Goal: Information Seeking & Learning: Learn about a topic

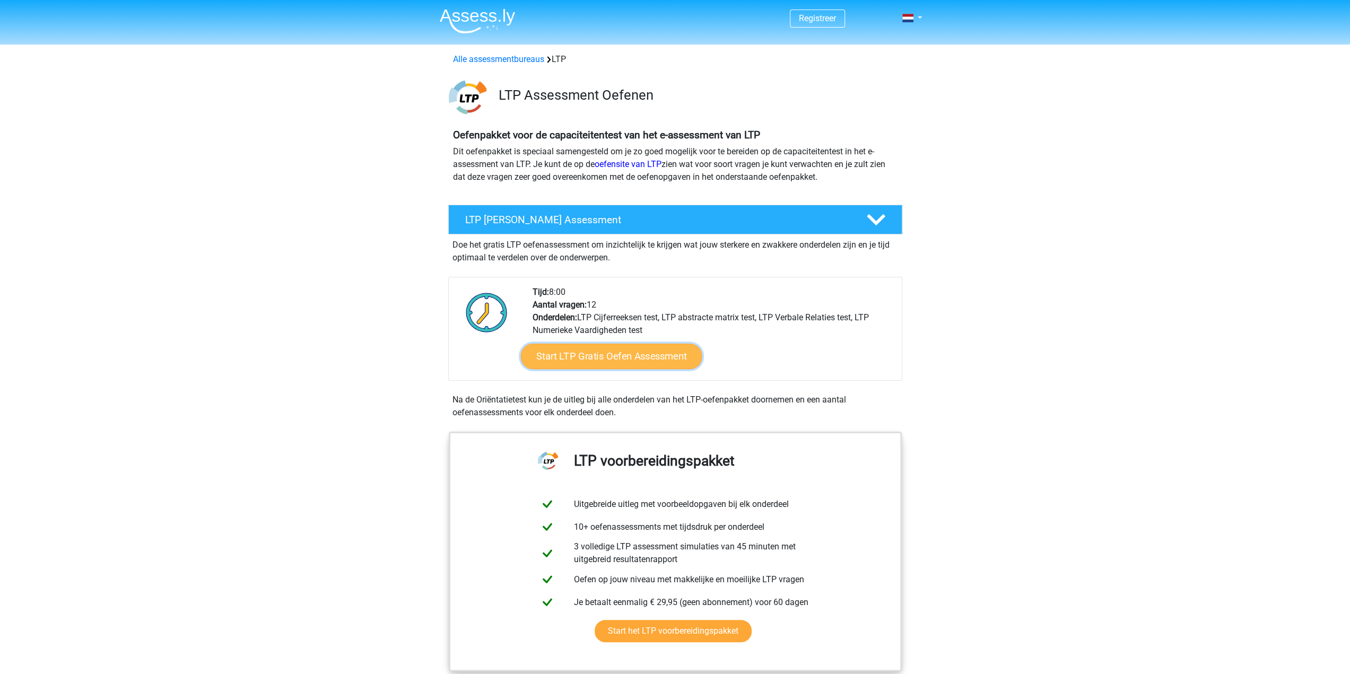
click at [629, 356] on link "Start LTP Gratis Oefen Assessment" at bounding box center [610, 356] width 181 height 25
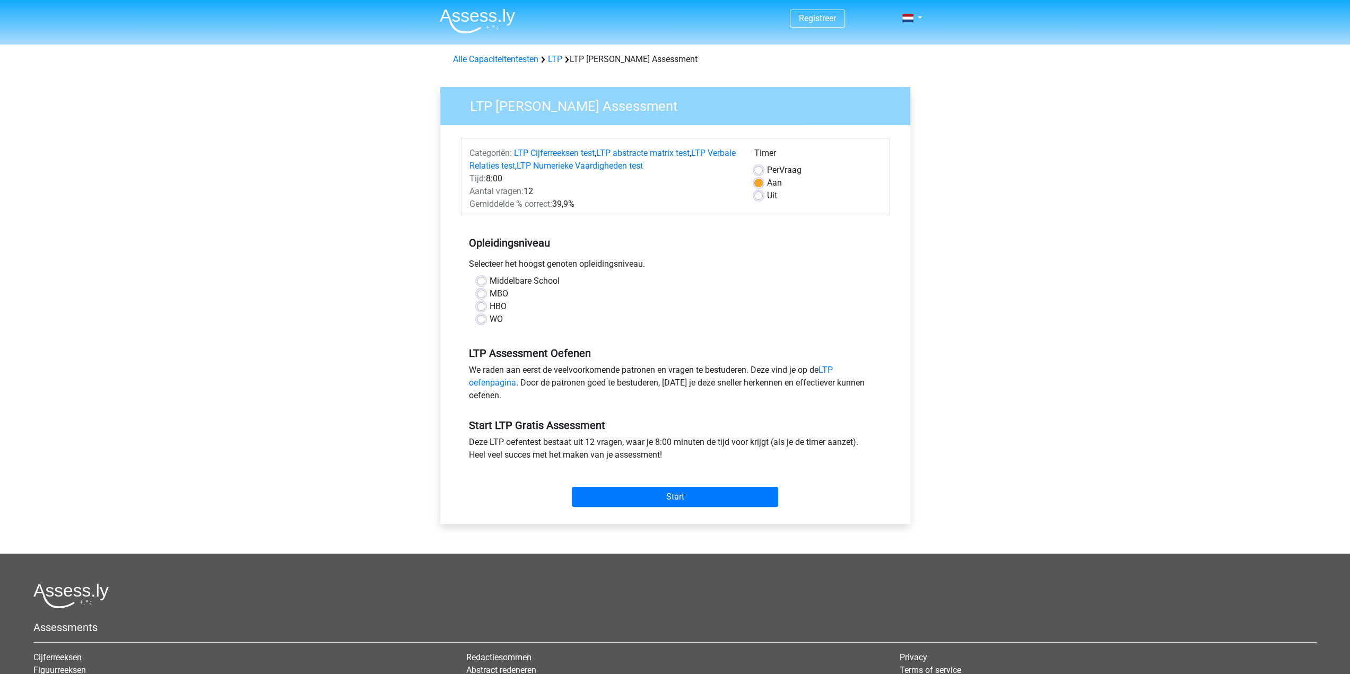
click at [490, 319] on label "WO" at bounding box center [496, 319] width 13 height 13
click at [485, 319] on input "WO" at bounding box center [481, 318] width 8 height 11
radio input "true"
click at [688, 488] on input "Start" at bounding box center [675, 497] width 206 height 20
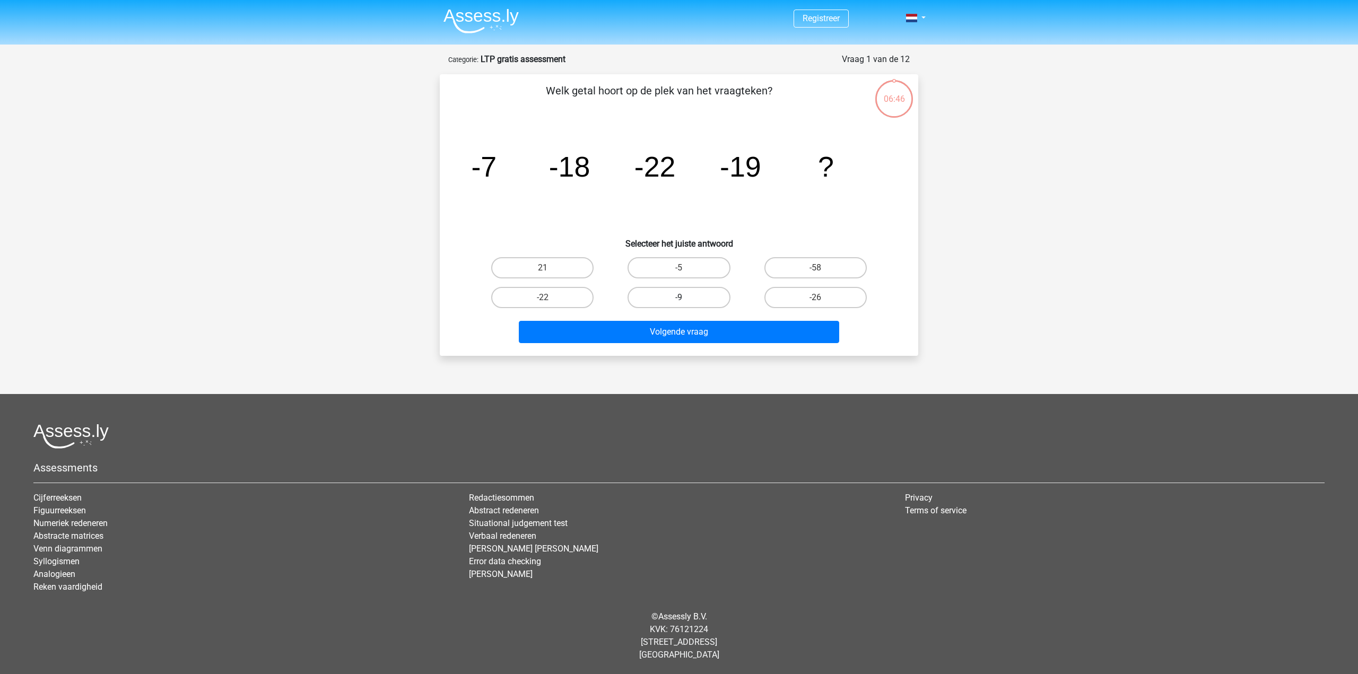
click at [651, 302] on label "-9" at bounding box center [678, 297] width 102 height 21
click at [679, 302] on input "-9" at bounding box center [682, 301] width 7 height 7
radio input "true"
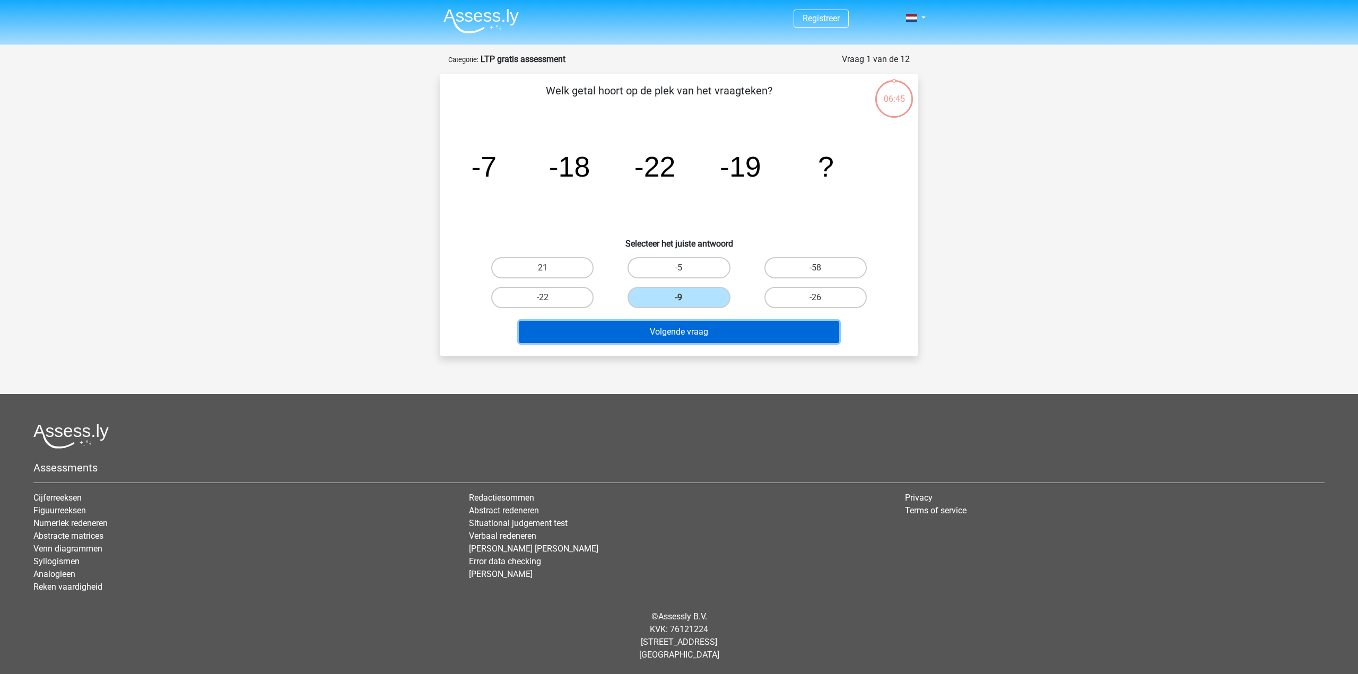
click at [643, 322] on button "Volgende vraag" at bounding box center [679, 332] width 321 height 22
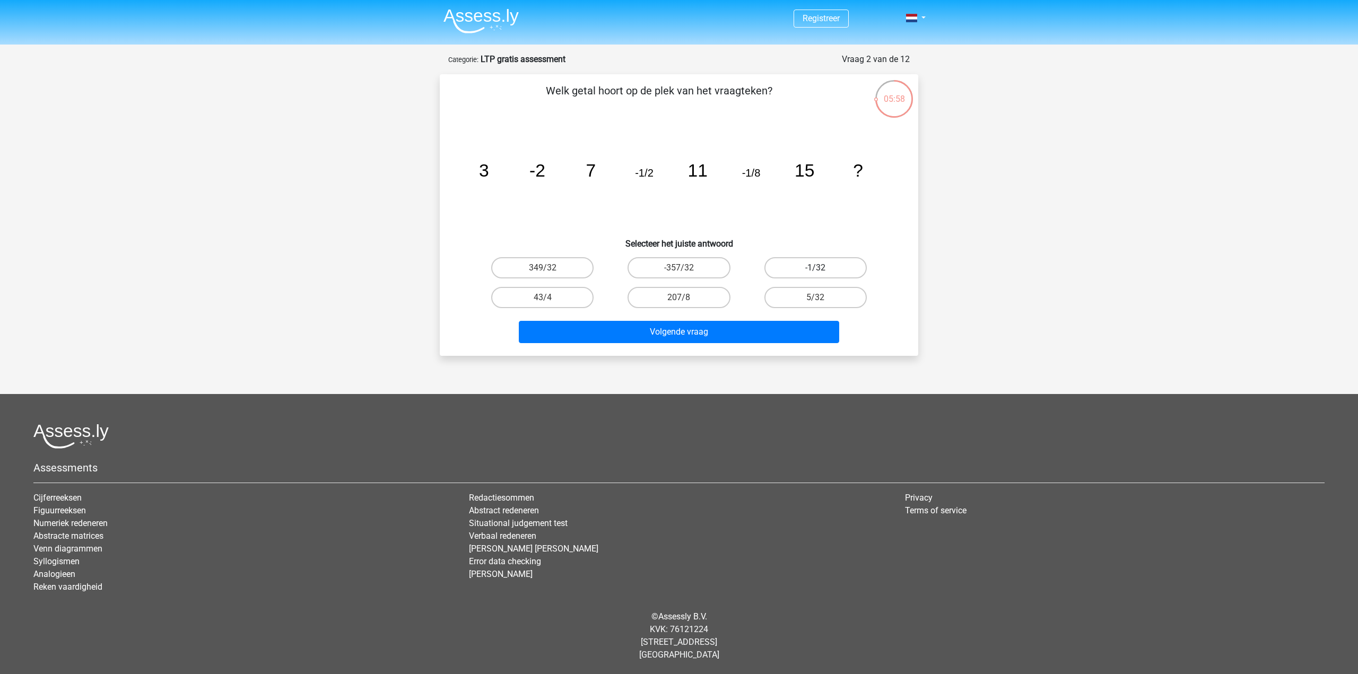
click at [776, 265] on label "-1/32" at bounding box center [815, 267] width 102 height 21
click at [815, 268] on input "-1/32" at bounding box center [818, 271] width 7 height 7
radio input "true"
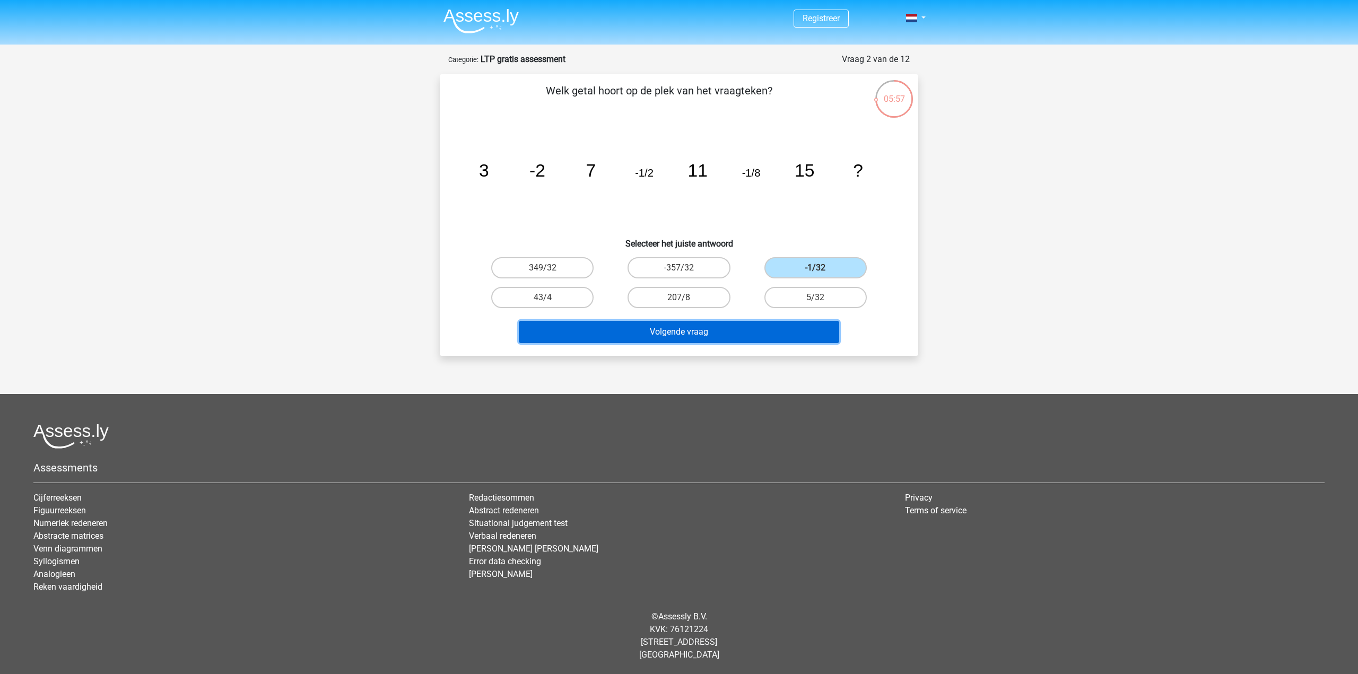
click at [739, 327] on button "Volgende vraag" at bounding box center [679, 332] width 321 height 22
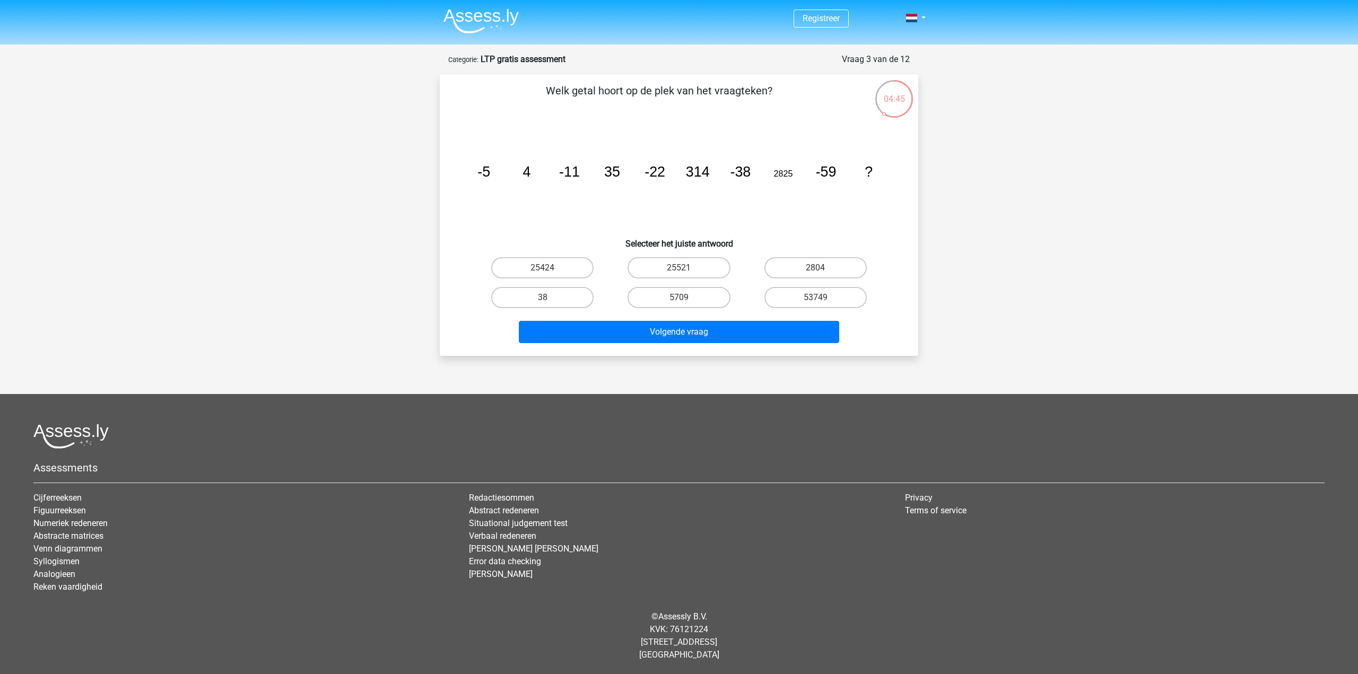
click at [686, 182] on icon "image/svg+xml -5 4 -11 35 -22 314 -38 2825 -59 ?" at bounding box center [678, 176] width 427 height 107
click at [670, 265] on label "25521" at bounding box center [678, 267] width 102 height 21
click at [679, 268] on input "25521" at bounding box center [682, 271] width 7 height 7
radio input "true"
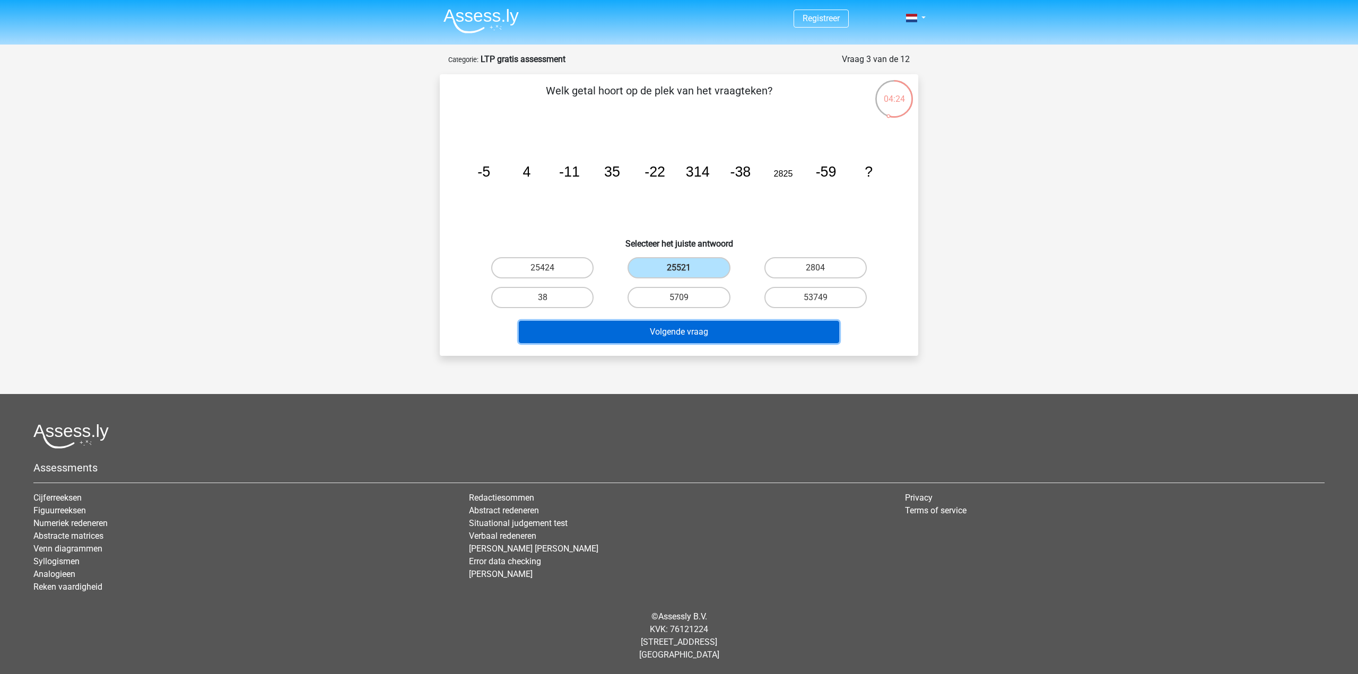
click at [654, 333] on button "Volgende vraag" at bounding box center [679, 332] width 321 height 22
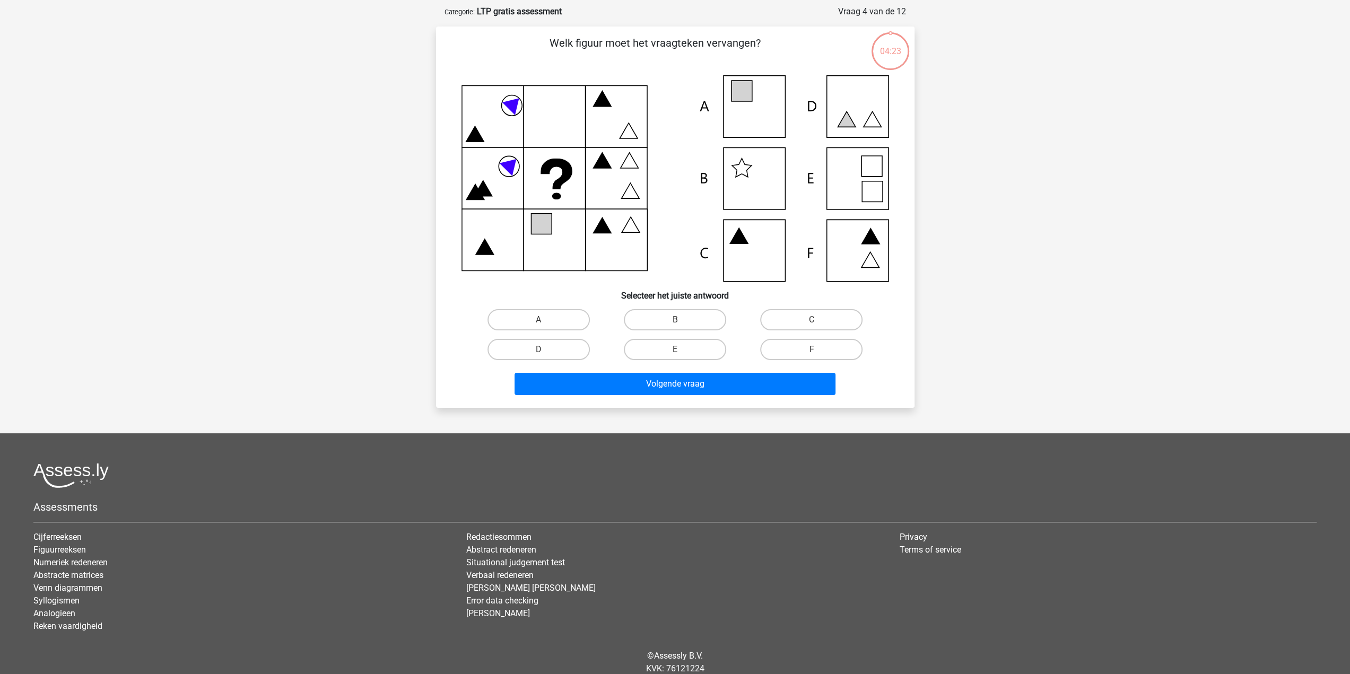
scroll to position [53, 0]
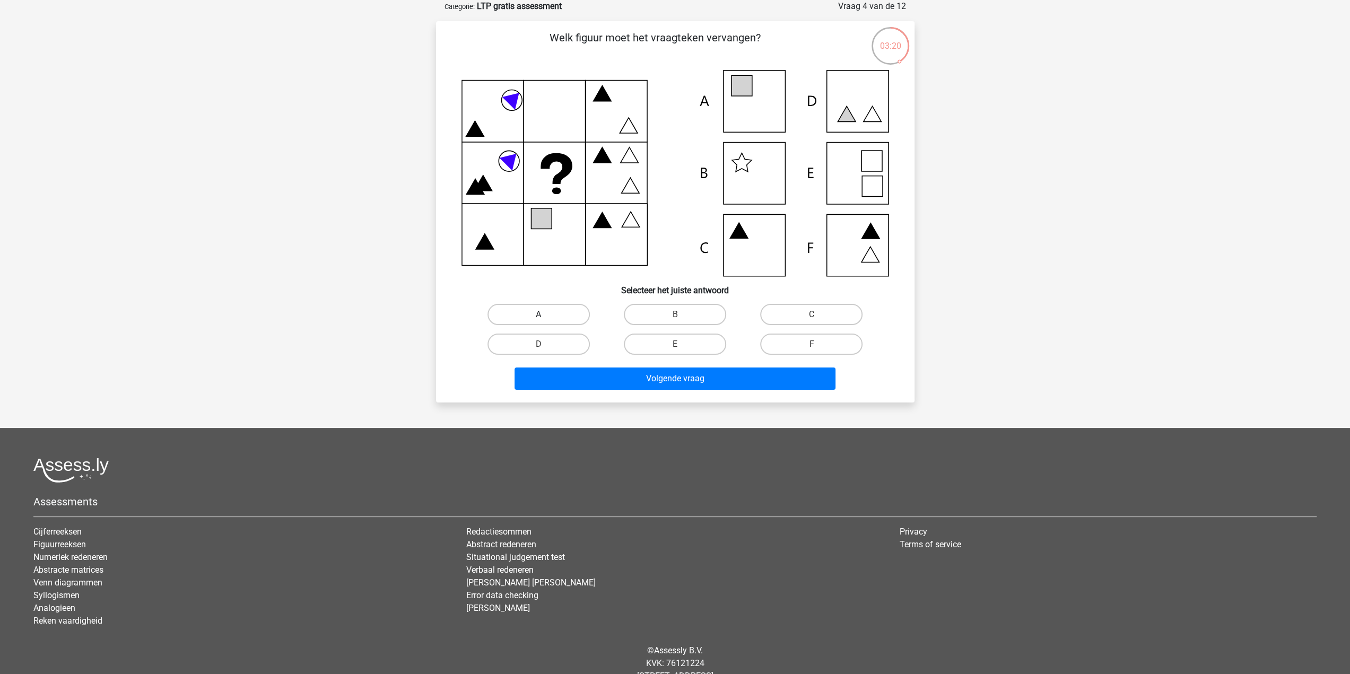
click at [546, 312] on label "A" at bounding box center [538, 314] width 102 height 21
click at [545, 314] on input "A" at bounding box center [541, 317] width 7 height 7
radio input "true"
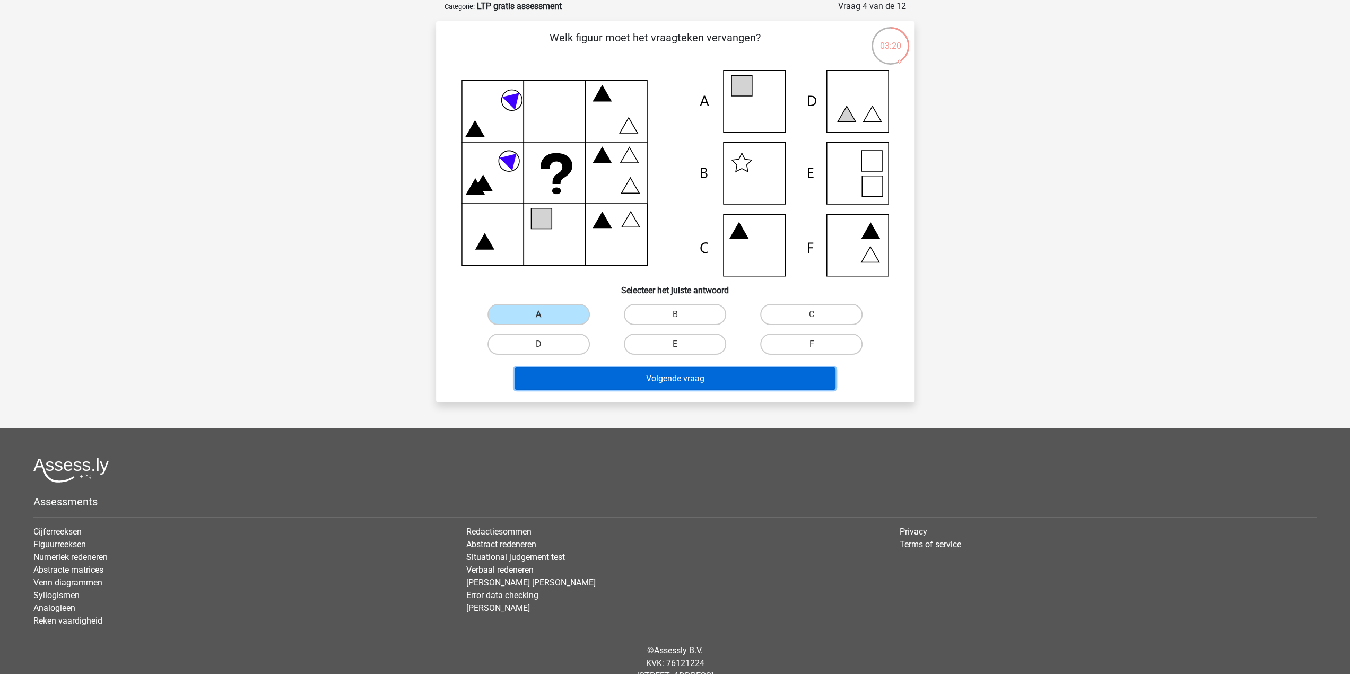
click at [601, 371] on button "Volgende vraag" at bounding box center [674, 379] width 321 height 22
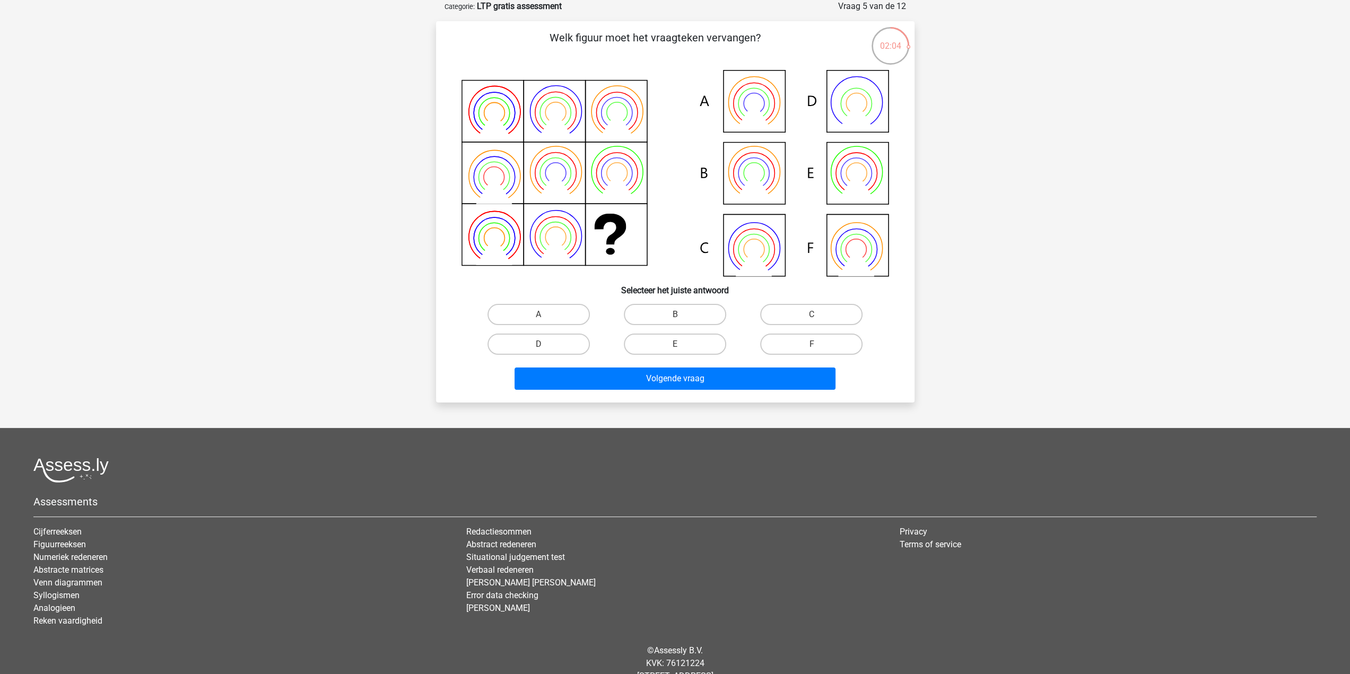
click at [870, 167] on icon at bounding box center [674, 173] width 427 height 206
click at [685, 345] on label "E" at bounding box center [675, 344] width 102 height 21
click at [682, 345] on input "E" at bounding box center [678, 347] width 7 height 7
radio input "true"
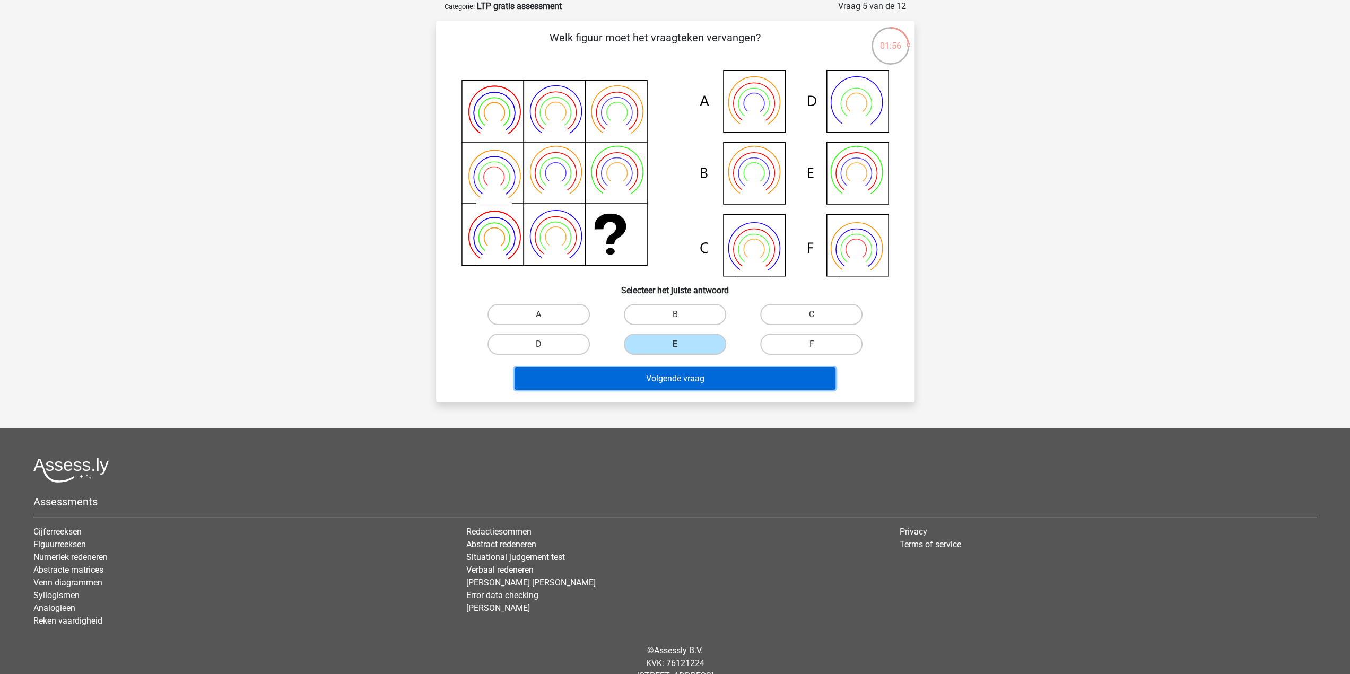
click at [688, 386] on button "Volgende vraag" at bounding box center [674, 379] width 321 height 22
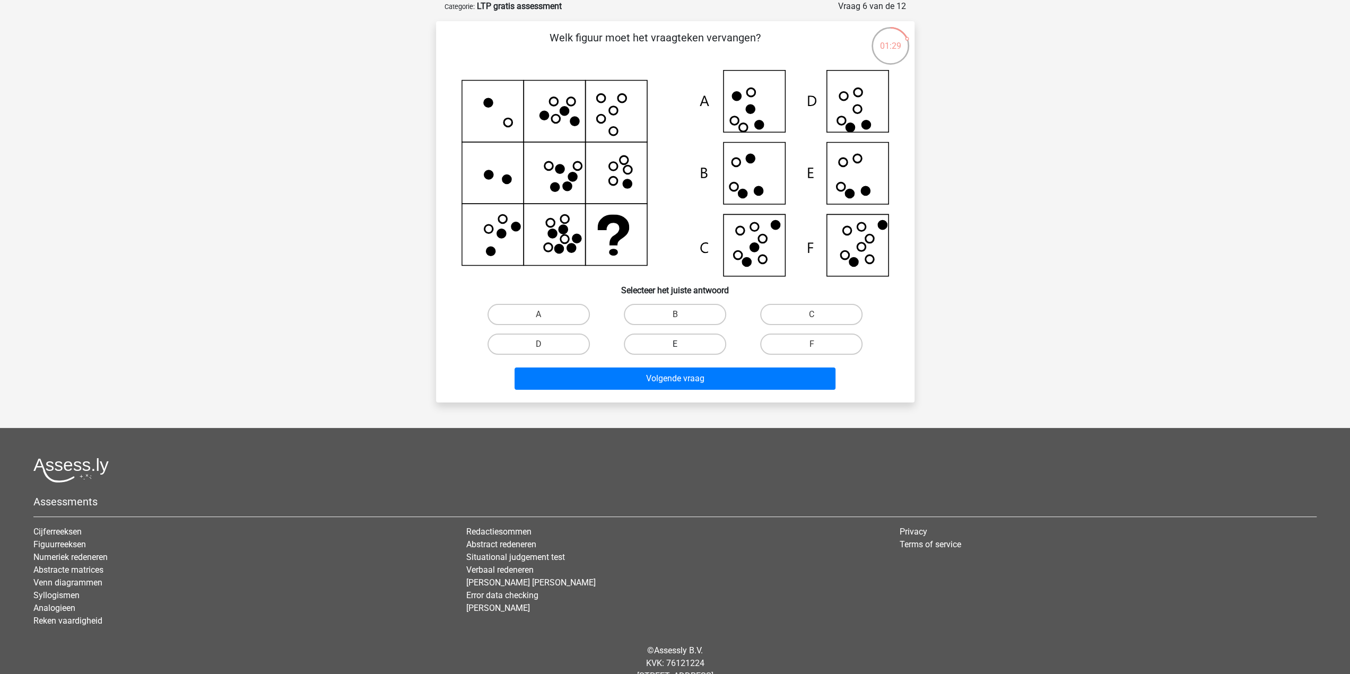
click at [643, 344] on label "E" at bounding box center [675, 344] width 102 height 21
click at [675, 344] on input "E" at bounding box center [678, 347] width 7 height 7
radio input "true"
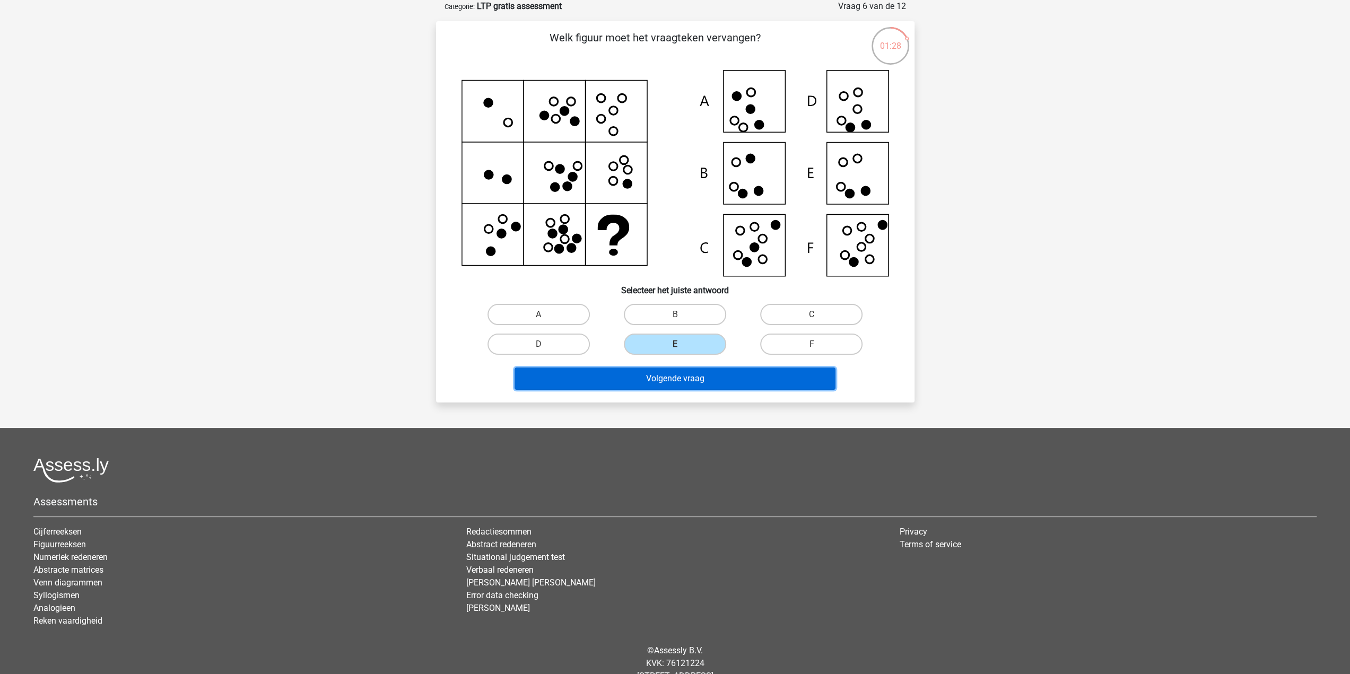
click at [687, 375] on button "Volgende vraag" at bounding box center [674, 379] width 321 height 22
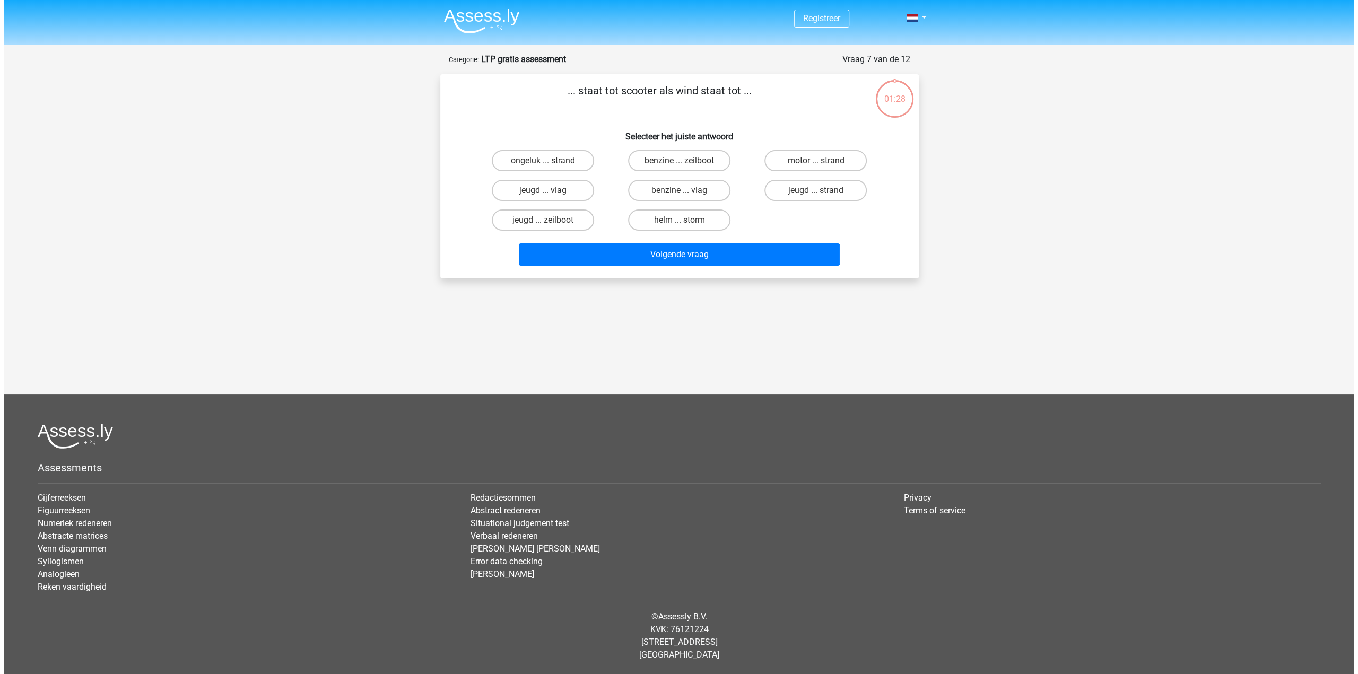
scroll to position [0, 0]
click at [709, 161] on label "benzine ... zeilboot" at bounding box center [678, 160] width 102 height 21
click at [686, 161] on input "benzine ... zeilboot" at bounding box center [682, 164] width 7 height 7
radio input "true"
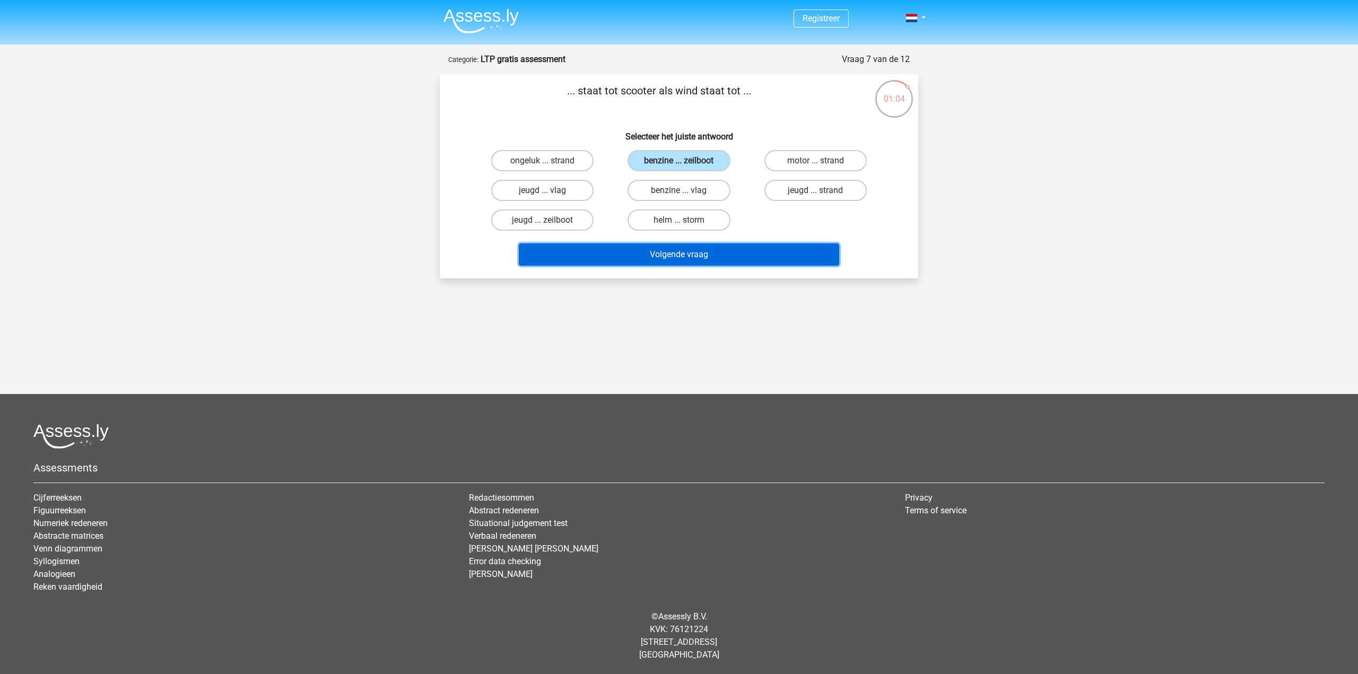
click at [698, 256] on button "Volgende vraag" at bounding box center [679, 254] width 321 height 22
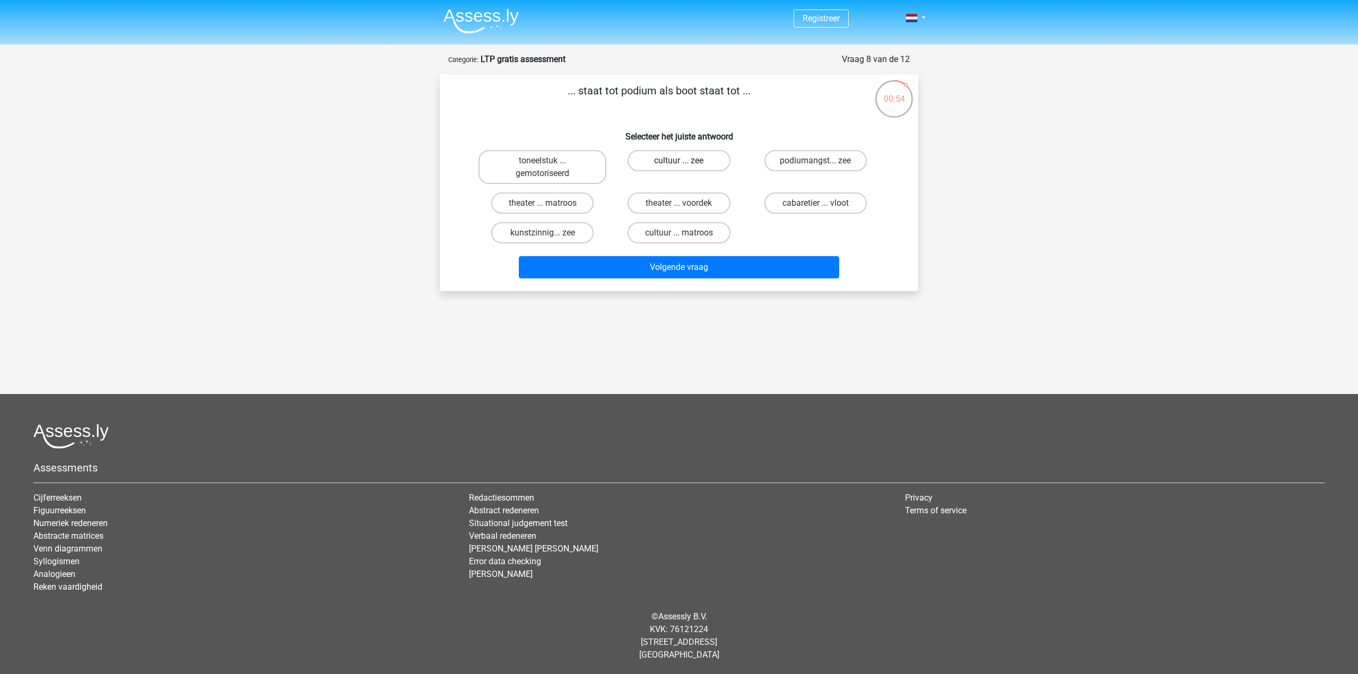
click at [696, 161] on label "cultuur ... zee" at bounding box center [678, 160] width 102 height 21
click at [686, 161] on input "cultuur ... zee" at bounding box center [682, 164] width 7 height 7
radio input "true"
click at [689, 267] on button "Volgende vraag" at bounding box center [679, 267] width 321 height 22
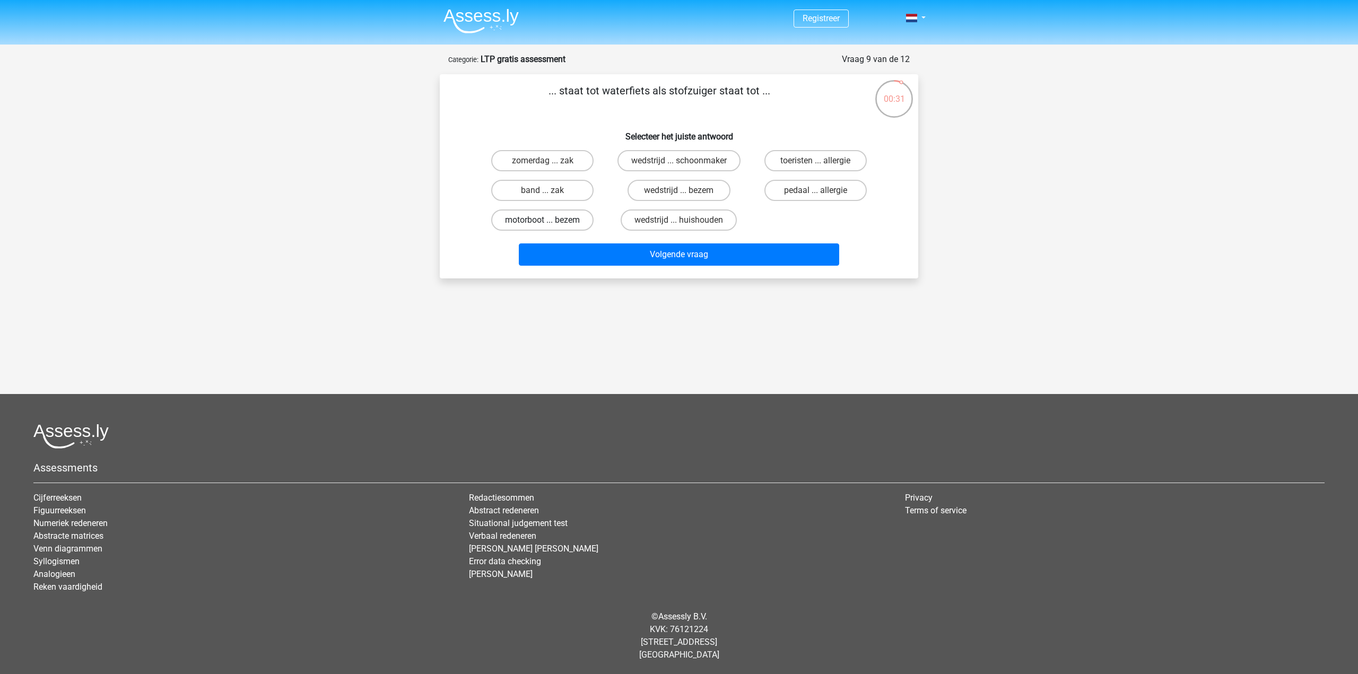
click at [571, 217] on label "motorboot ... bezem" at bounding box center [542, 219] width 102 height 21
click at [549, 220] on input "motorboot ... bezem" at bounding box center [546, 223] width 7 height 7
radio input "true"
click at [623, 253] on button "Volgende vraag" at bounding box center [679, 254] width 321 height 22
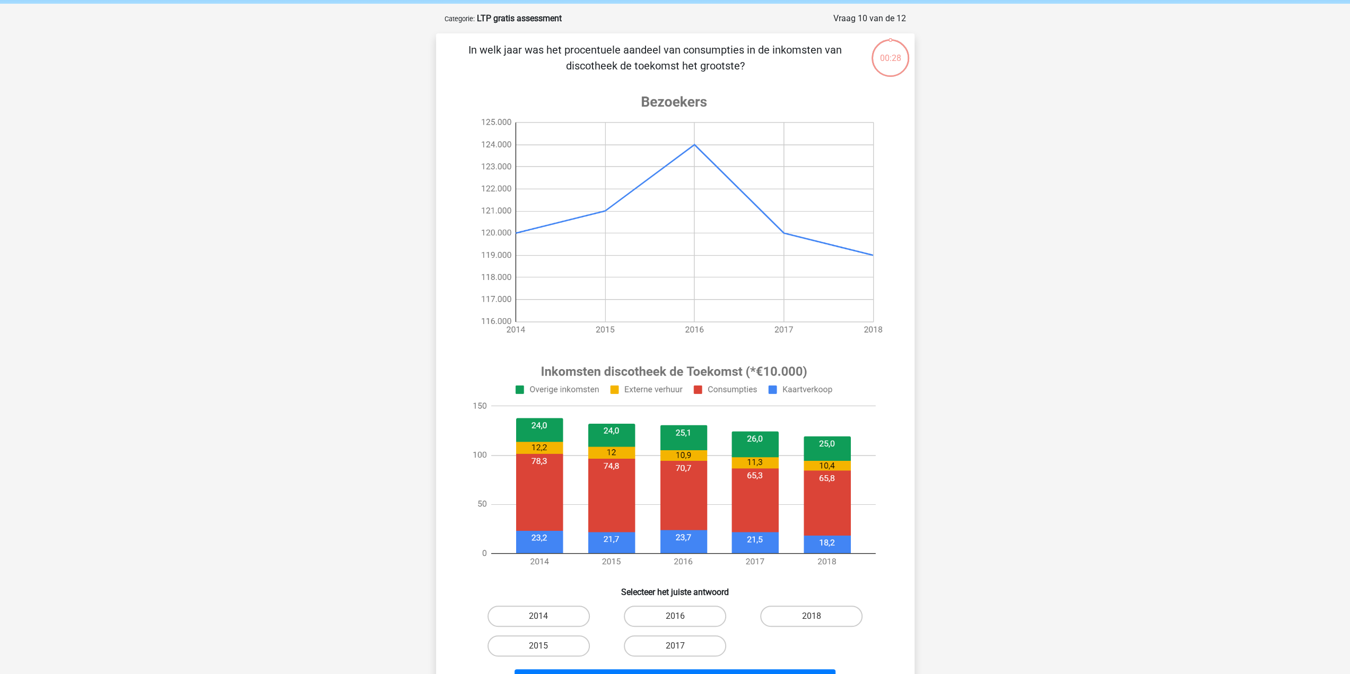
scroll to position [53, 0]
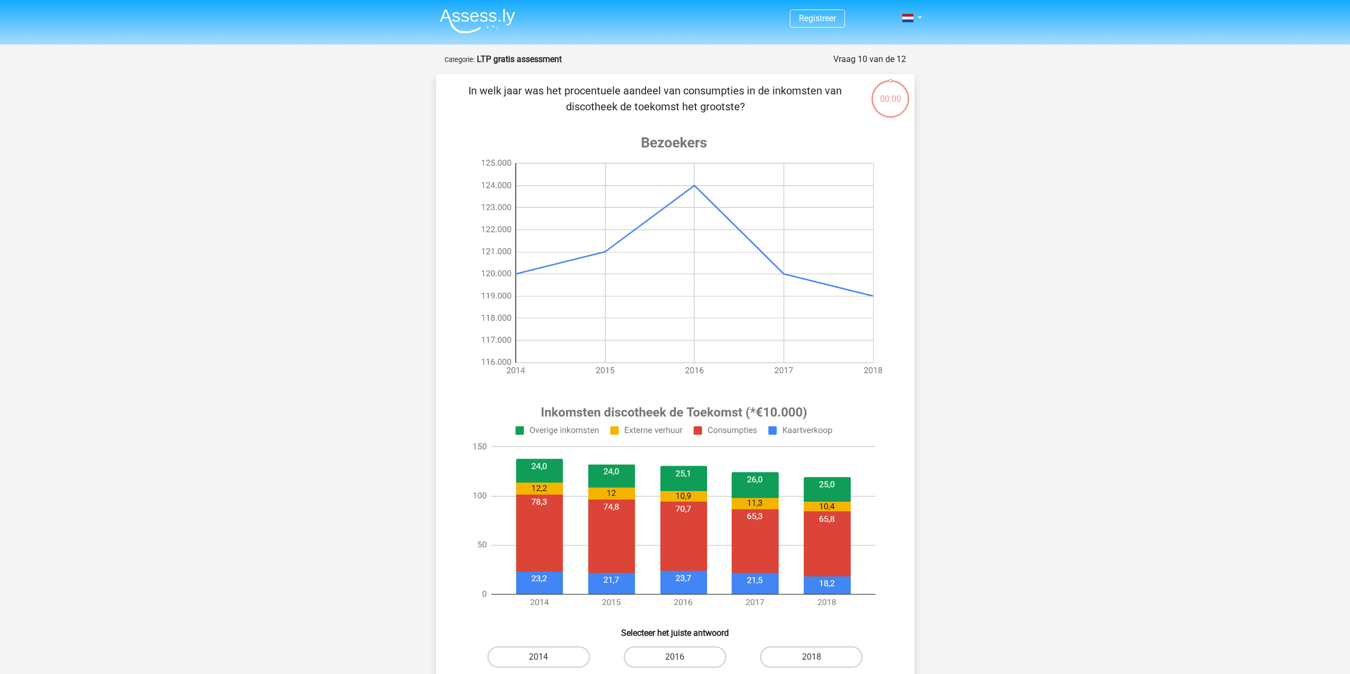
scroll to position [53, 0]
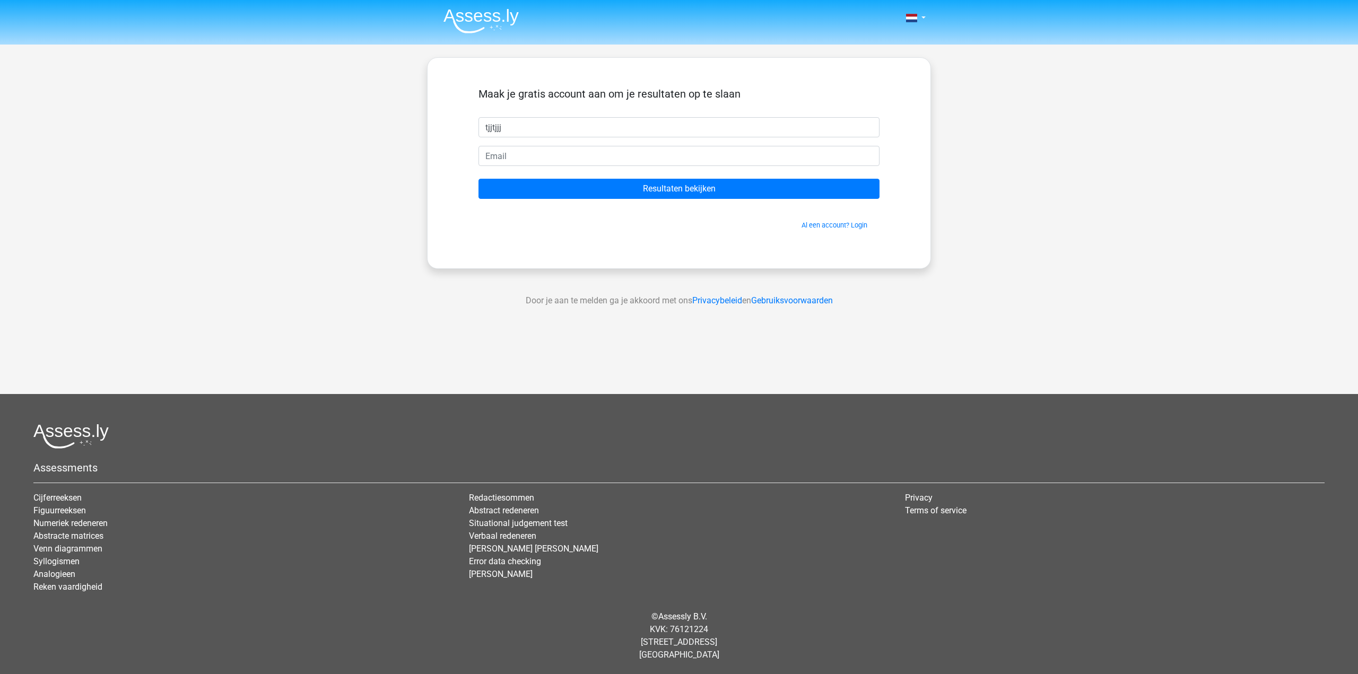
type input "tjjtjjj"
type input "[EMAIL_ADDRESS][DOMAIN_NAME]"
click at [478, 179] on input "Resultaten bekijken" at bounding box center [678, 189] width 401 height 20
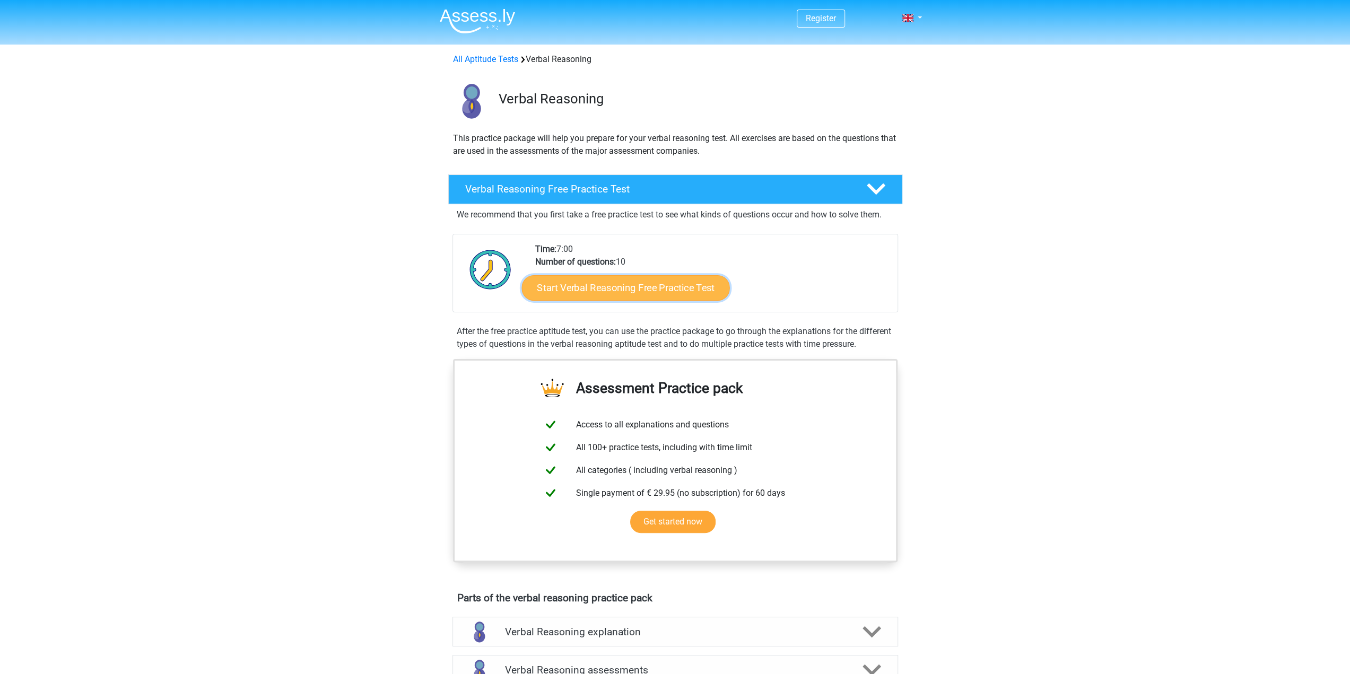
click at [662, 291] on link "Start Verbal Reasoning Free Practice Test" at bounding box center [625, 287] width 208 height 25
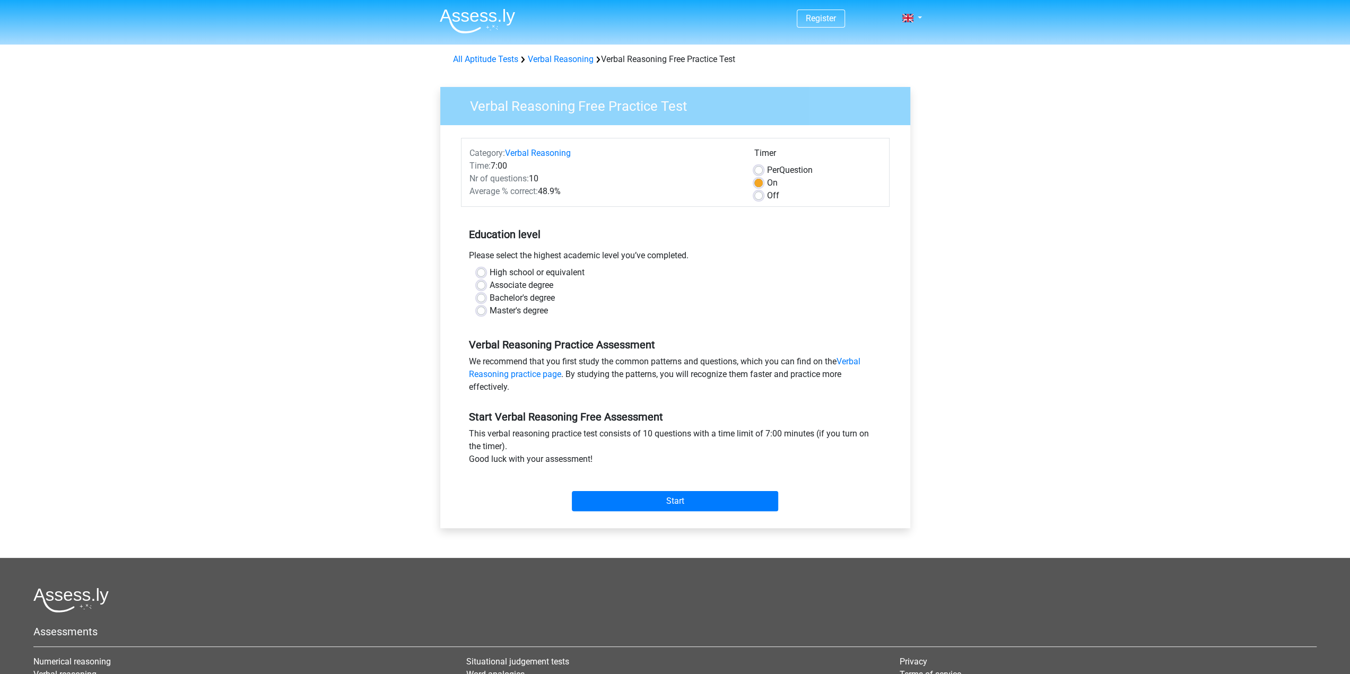
click at [533, 312] on label "Master's degree" at bounding box center [519, 310] width 58 height 13
click at [485, 312] on input "Master's degree" at bounding box center [481, 309] width 8 height 11
radio input "true"
click at [631, 503] on input "Start" at bounding box center [675, 501] width 206 height 20
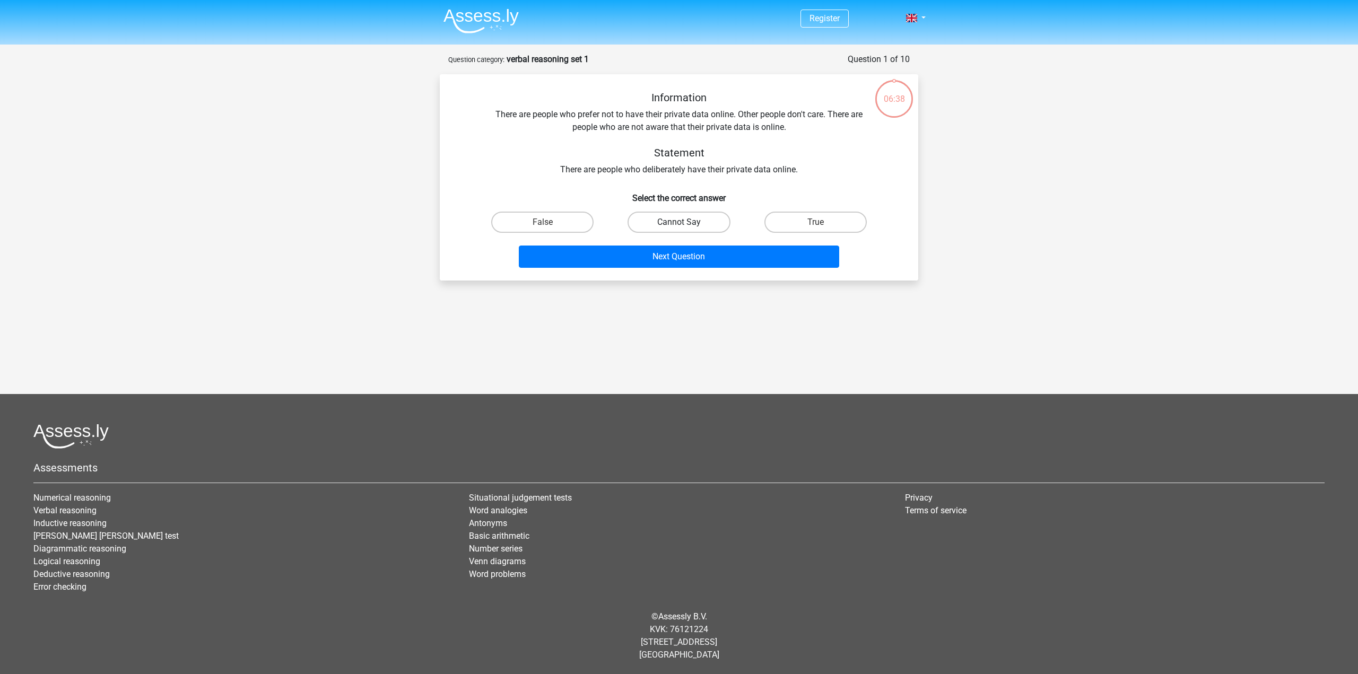
click at [687, 218] on label "Cannot Say" at bounding box center [678, 222] width 102 height 21
click at [686, 222] on input "Cannot Say" at bounding box center [682, 225] width 7 height 7
radio input "true"
click at [672, 252] on button "Next Question" at bounding box center [679, 257] width 321 height 22
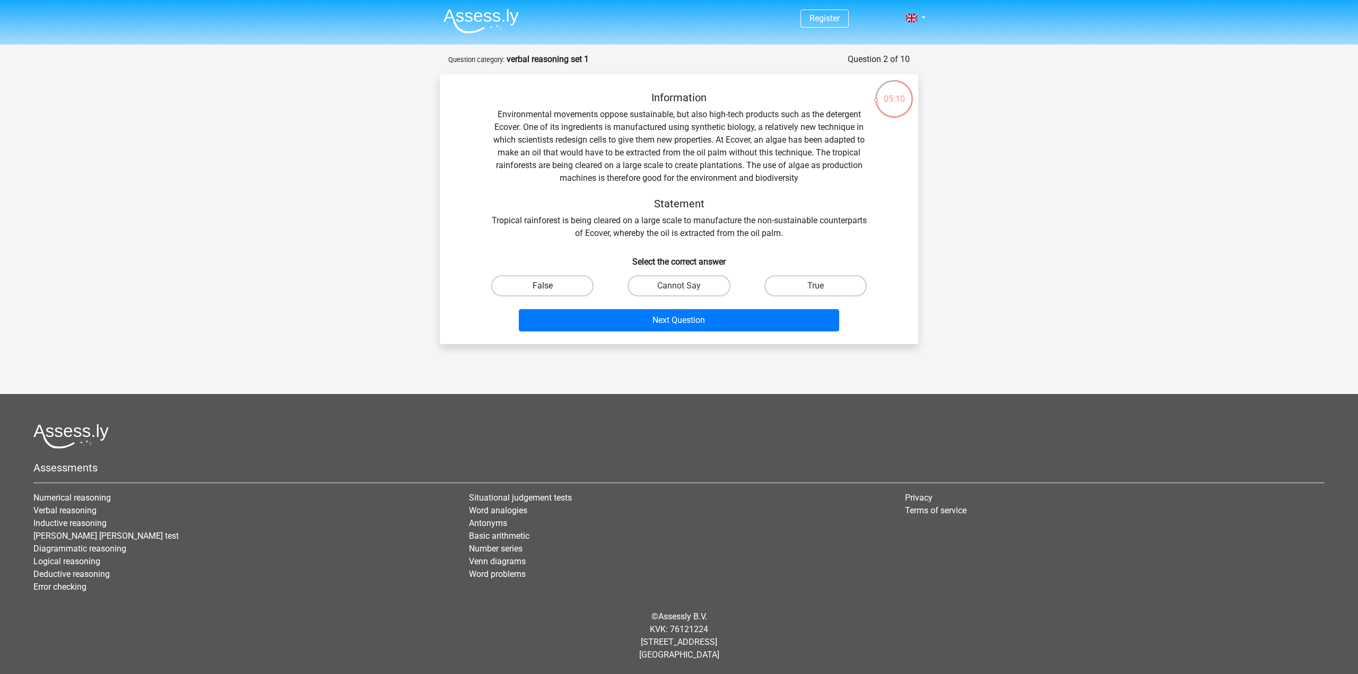
click at [571, 292] on label "False" at bounding box center [542, 285] width 102 height 21
click at [549, 292] on input "False" at bounding box center [546, 289] width 7 height 7
radio input "true"
click at [649, 291] on label "Cannot Say" at bounding box center [678, 285] width 102 height 21
click at [679, 291] on input "Cannot Say" at bounding box center [682, 289] width 7 height 7
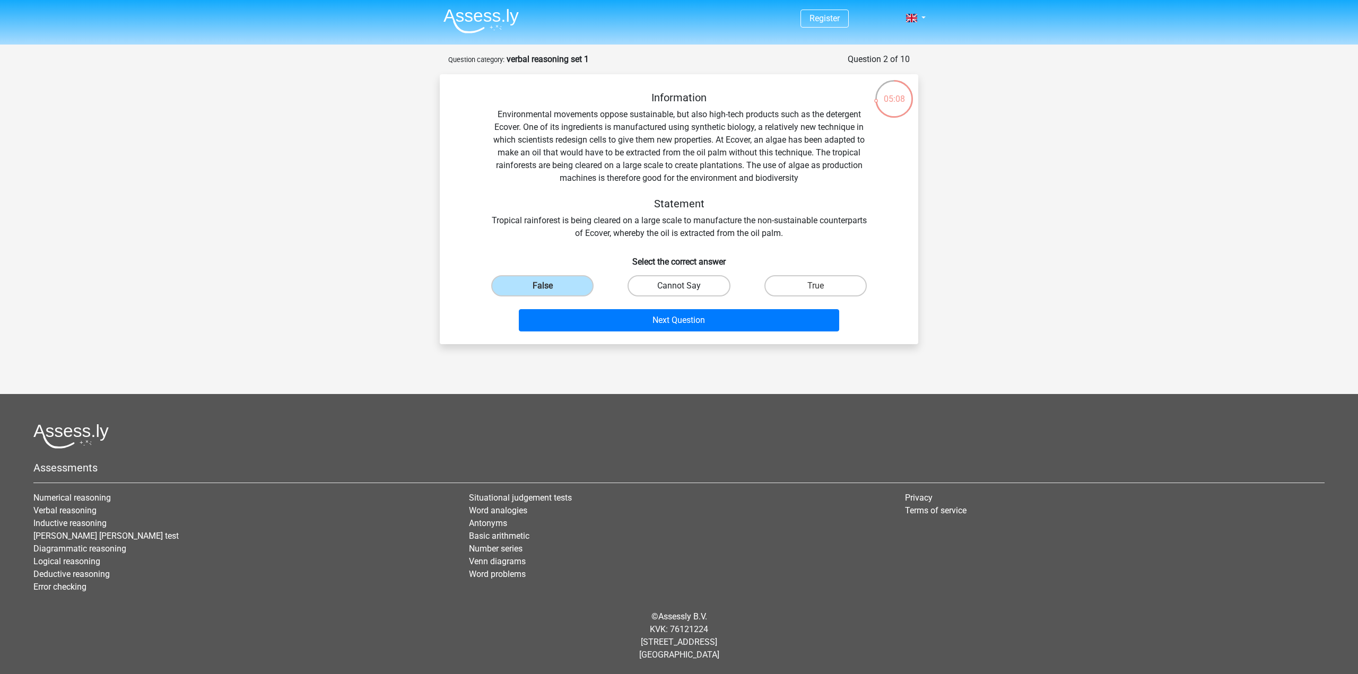
radio input "true"
click at [564, 287] on label "False" at bounding box center [542, 285] width 102 height 21
click at [549, 287] on input "False" at bounding box center [546, 289] width 7 height 7
radio input "true"
click at [819, 284] on label "True" at bounding box center [815, 285] width 102 height 21
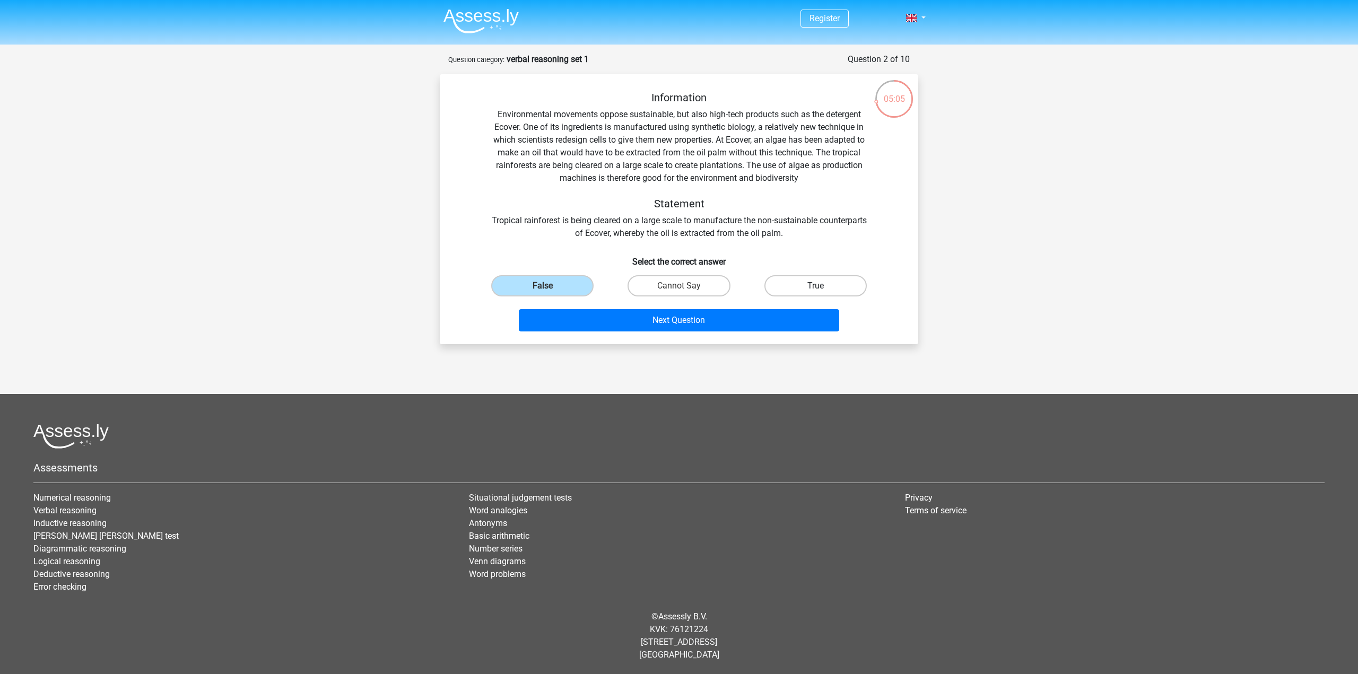
click at [819, 286] on input "True" at bounding box center [818, 289] width 7 height 7
radio input "true"
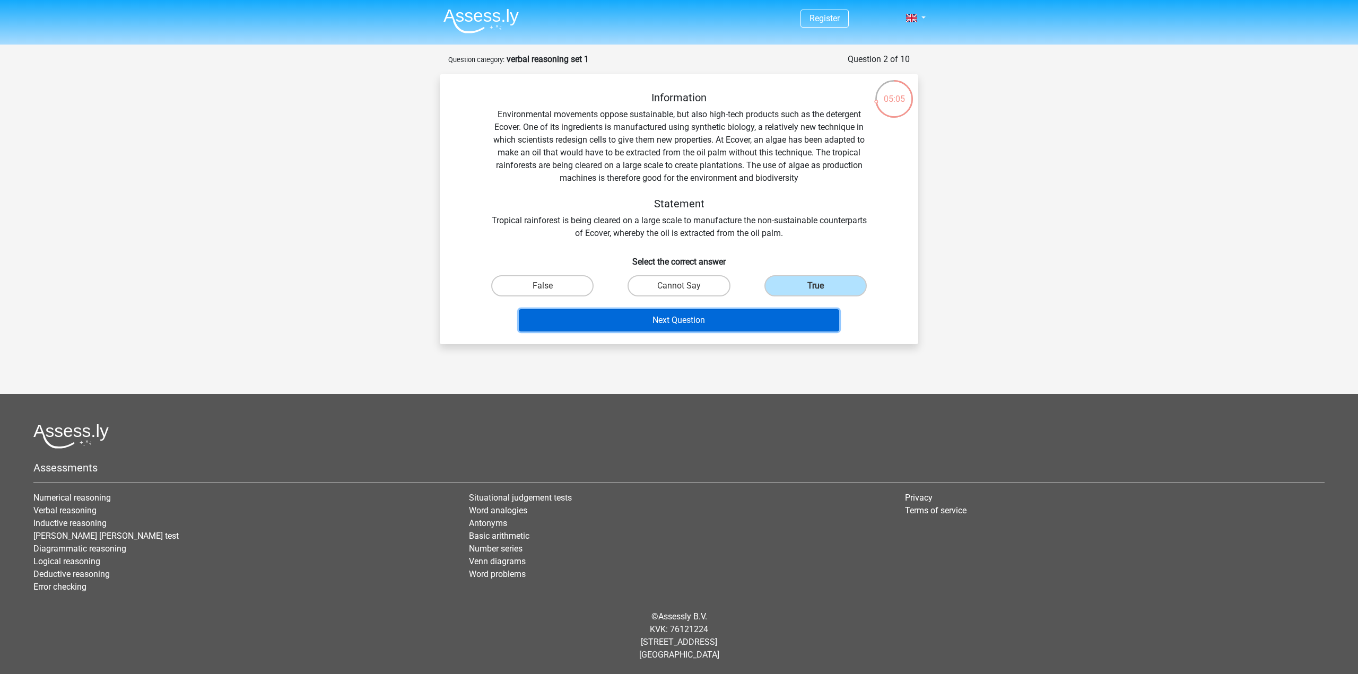
click at [734, 321] on button "Next Question" at bounding box center [679, 320] width 321 height 22
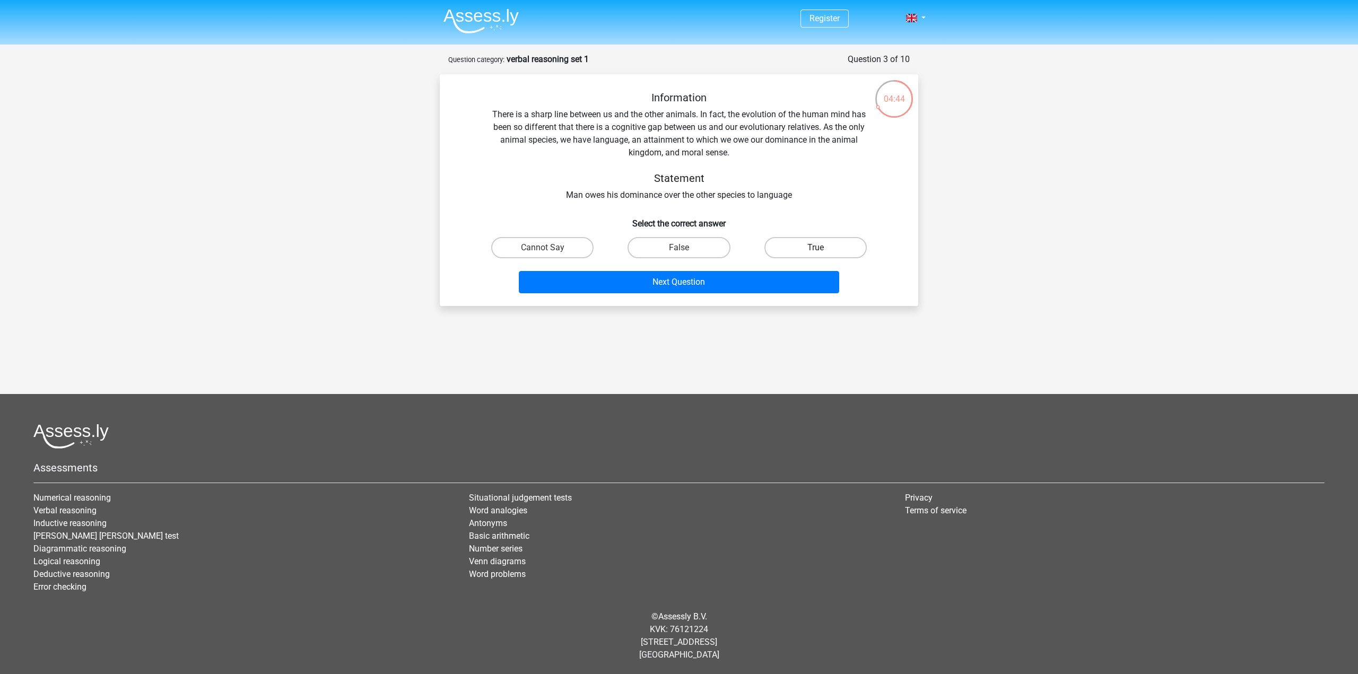
click at [789, 240] on label "True" at bounding box center [815, 247] width 102 height 21
click at [815, 248] on input "True" at bounding box center [818, 251] width 7 height 7
radio input "true"
click at [692, 281] on button "Next Question" at bounding box center [679, 282] width 321 height 22
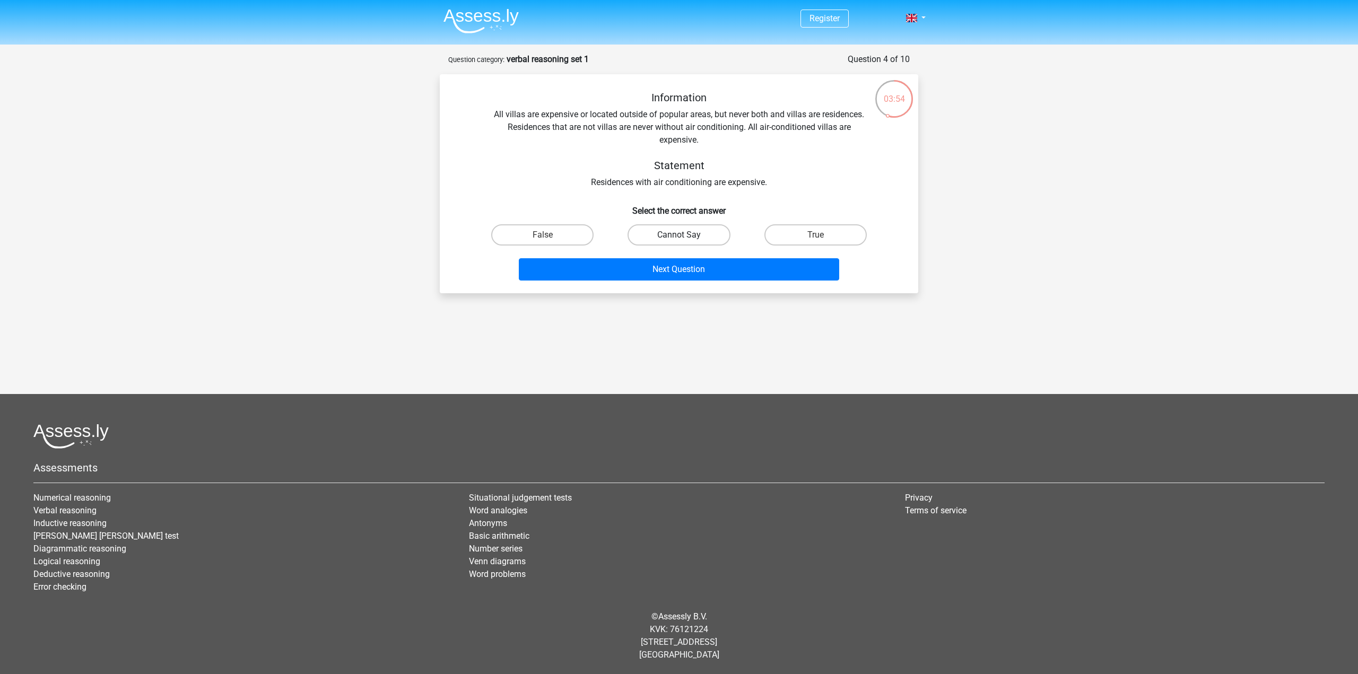
click at [677, 241] on label "Cannot Say" at bounding box center [678, 234] width 102 height 21
click at [679, 241] on input "Cannot Say" at bounding box center [682, 238] width 7 height 7
radio input "true"
click at [674, 264] on button "Next Question" at bounding box center [679, 269] width 321 height 22
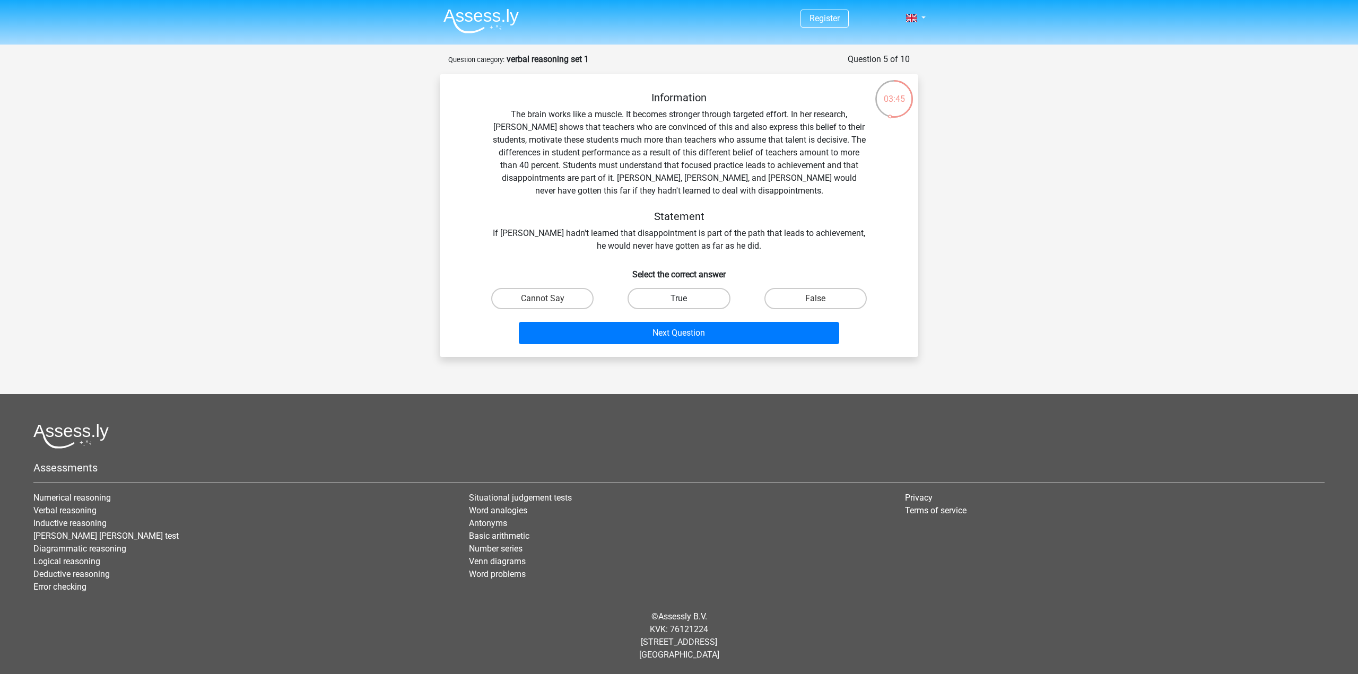
click at [670, 298] on label "True" at bounding box center [678, 298] width 102 height 21
click at [679, 299] on input "True" at bounding box center [682, 302] width 7 height 7
radio input "true"
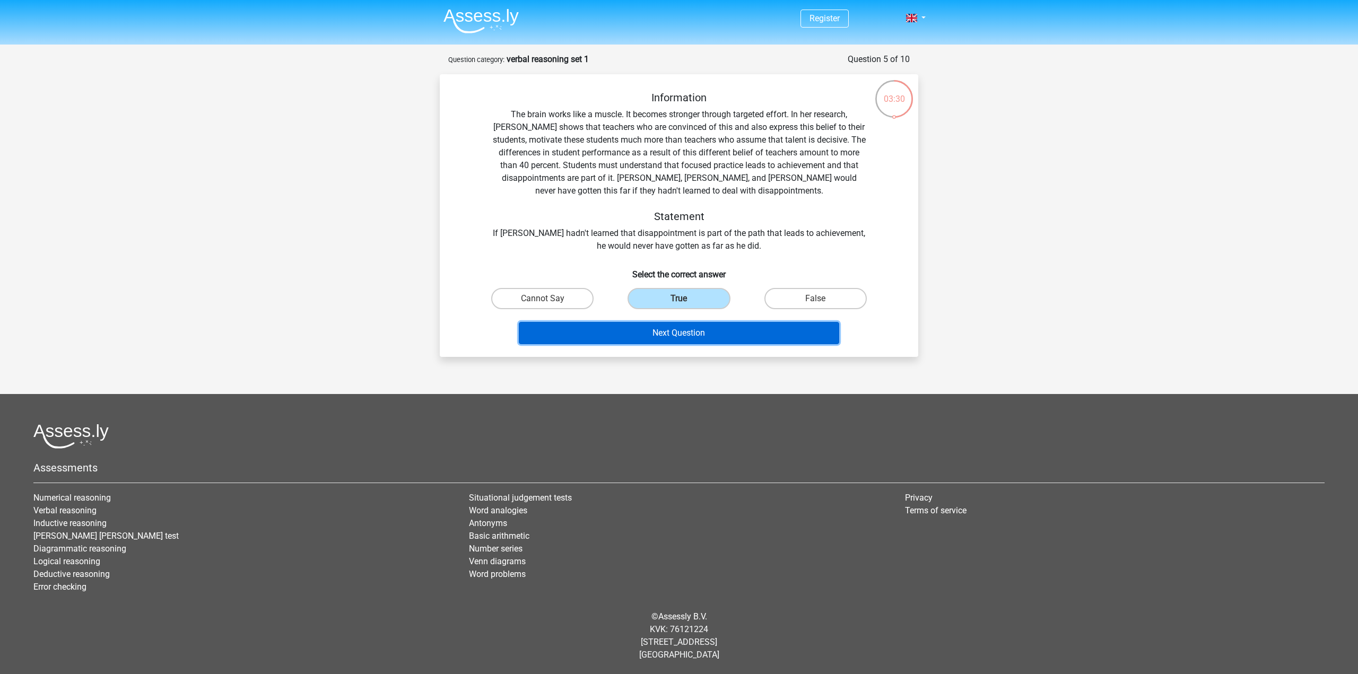
click at [678, 334] on button "Next Question" at bounding box center [679, 333] width 321 height 22
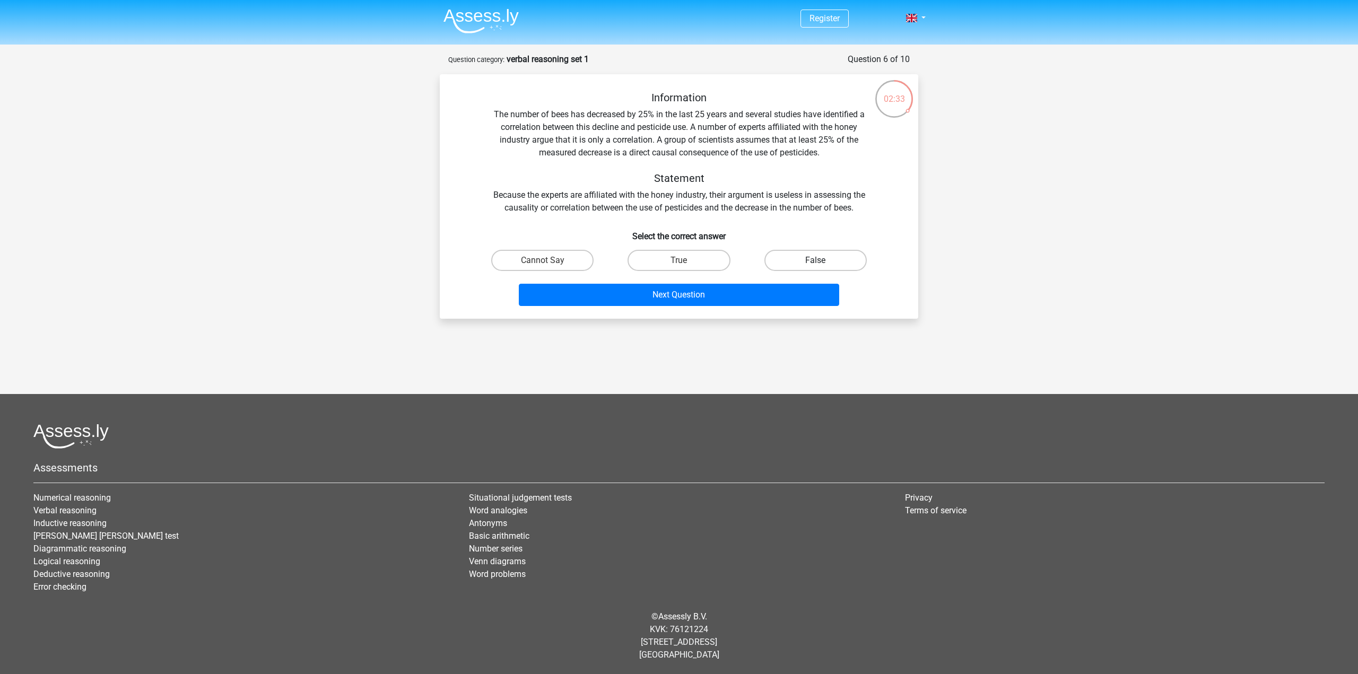
click at [776, 263] on label "False" at bounding box center [815, 260] width 102 height 21
click at [815, 263] on input "False" at bounding box center [818, 263] width 7 height 7
radio input "true"
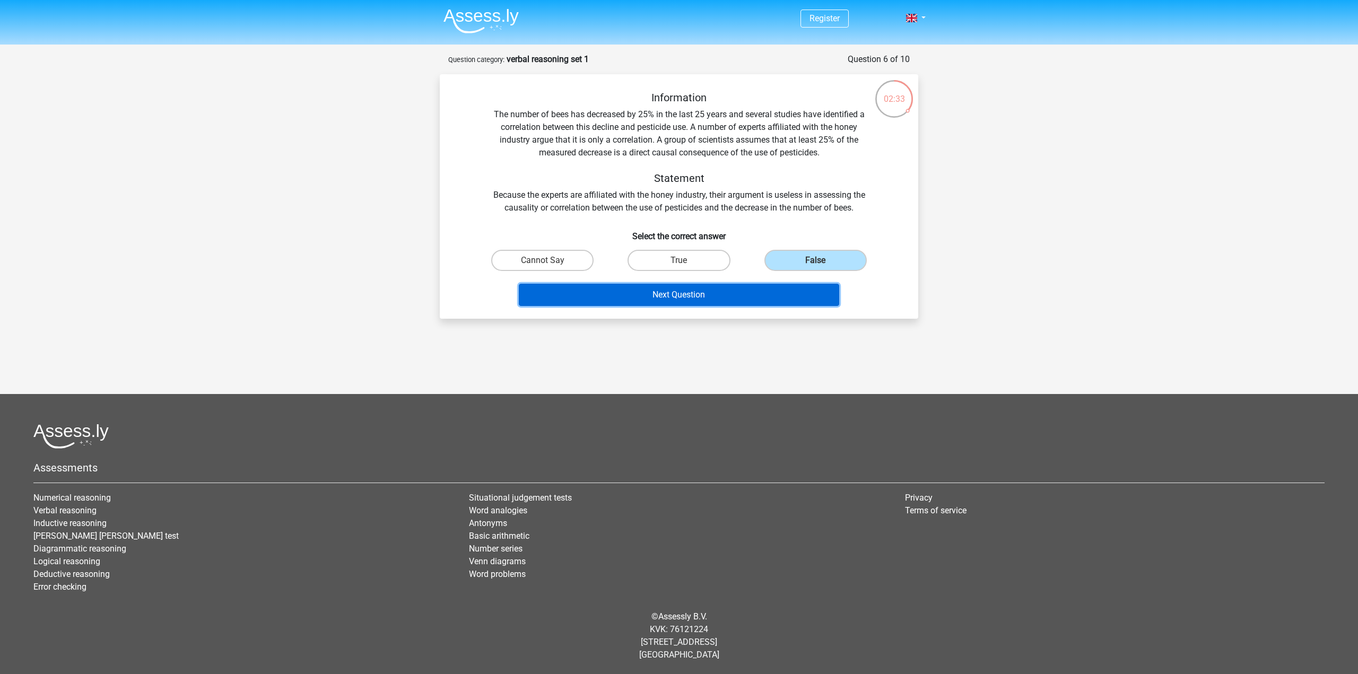
click at [744, 305] on button "Next Question" at bounding box center [679, 295] width 321 height 22
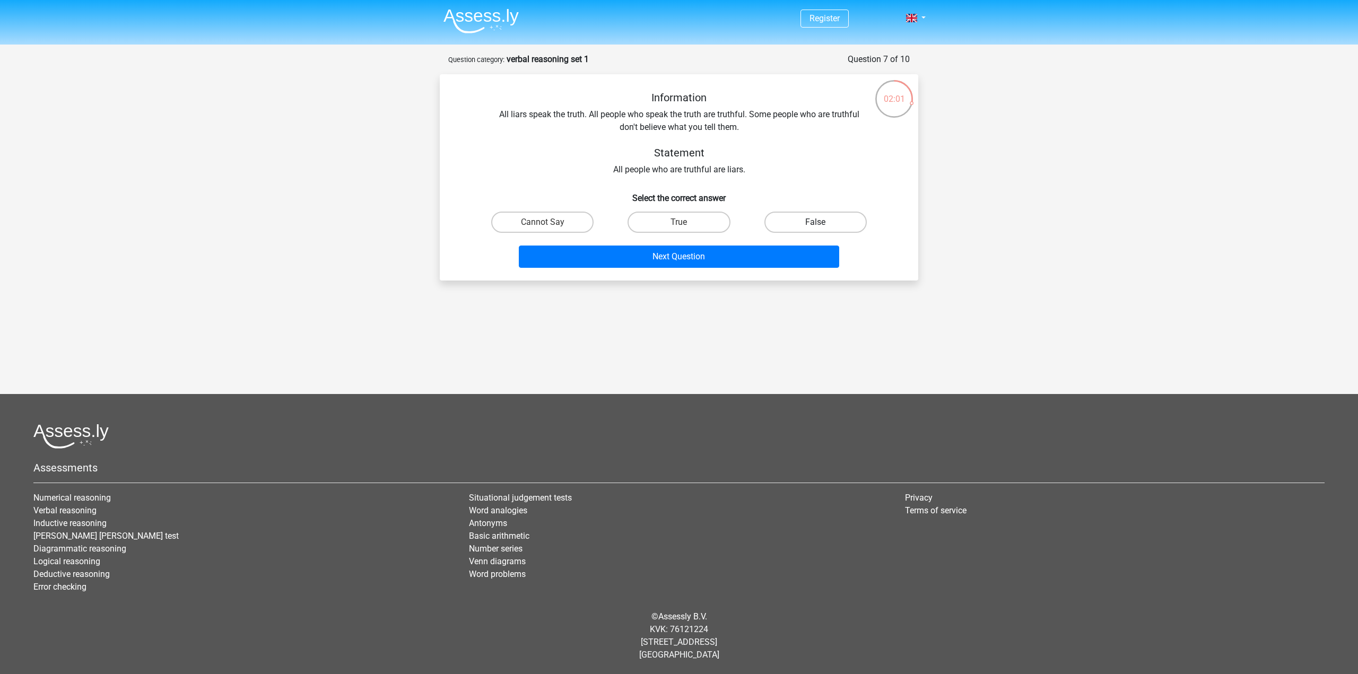
click at [770, 225] on label "False" at bounding box center [815, 222] width 102 height 21
click at [815, 225] on input "False" at bounding box center [818, 225] width 7 height 7
radio input "true"
click at [739, 253] on button "Next Question" at bounding box center [679, 257] width 321 height 22
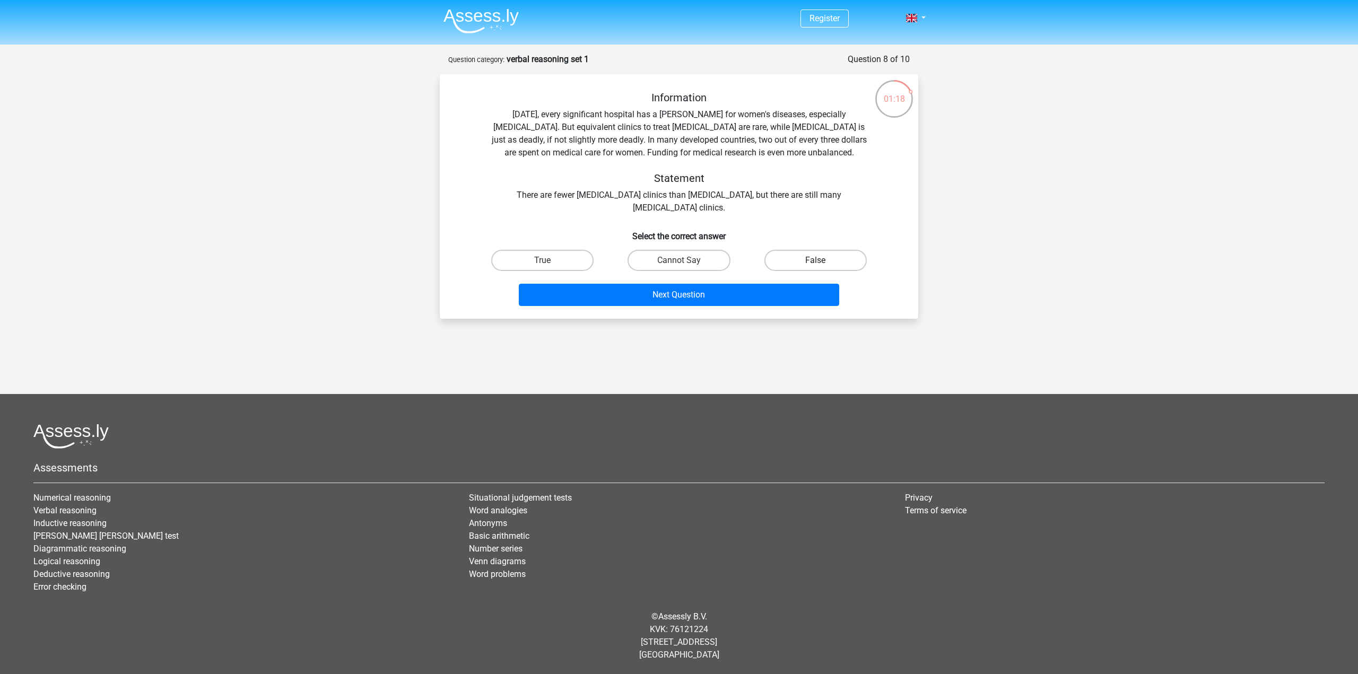
click at [809, 267] on label "False" at bounding box center [815, 260] width 102 height 21
click at [815, 267] on input "False" at bounding box center [818, 263] width 7 height 7
radio input "true"
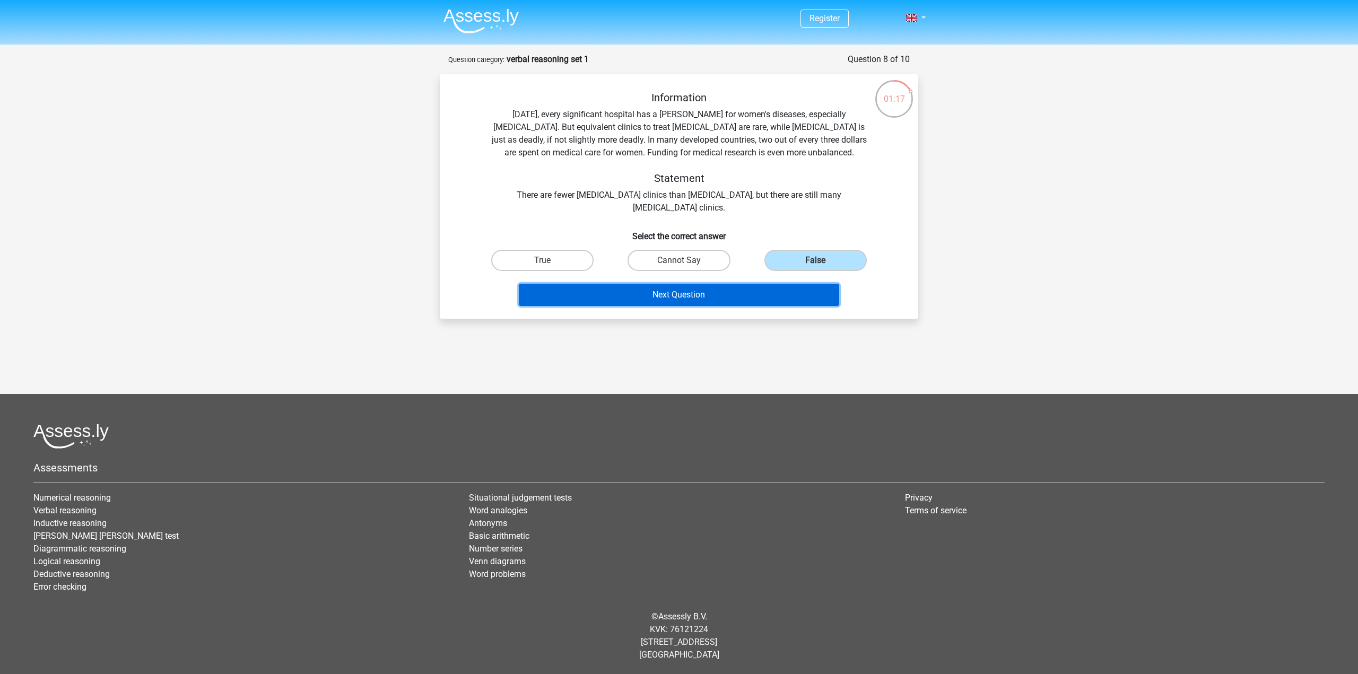
click at [768, 288] on button "Next Question" at bounding box center [679, 295] width 321 height 22
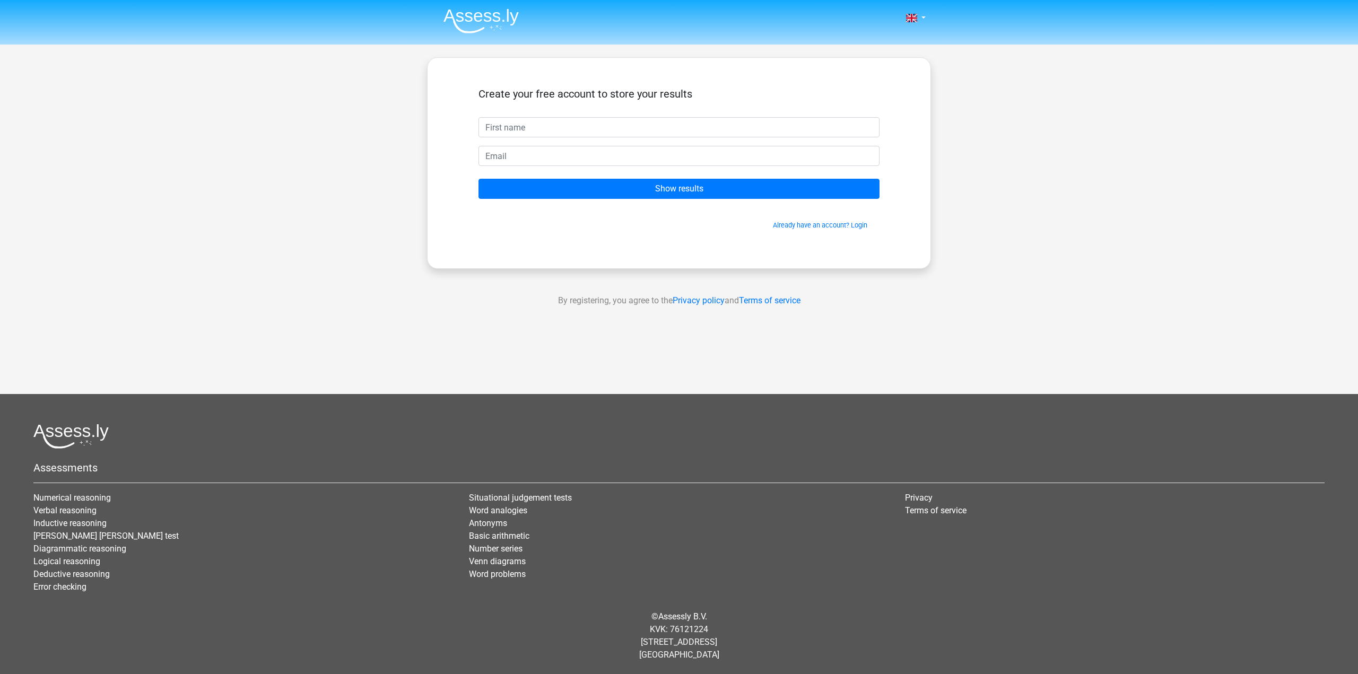
click at [569, 128] on input "text" at bounding box center [678, 127] width 401 height 20
type input "dfdf"
type input "[EMAIL_ADDRESS][DOMAIN_NAME]"
click at [478, 179] on input "Show results" at bounding box center [678, 189] width 401 height 20
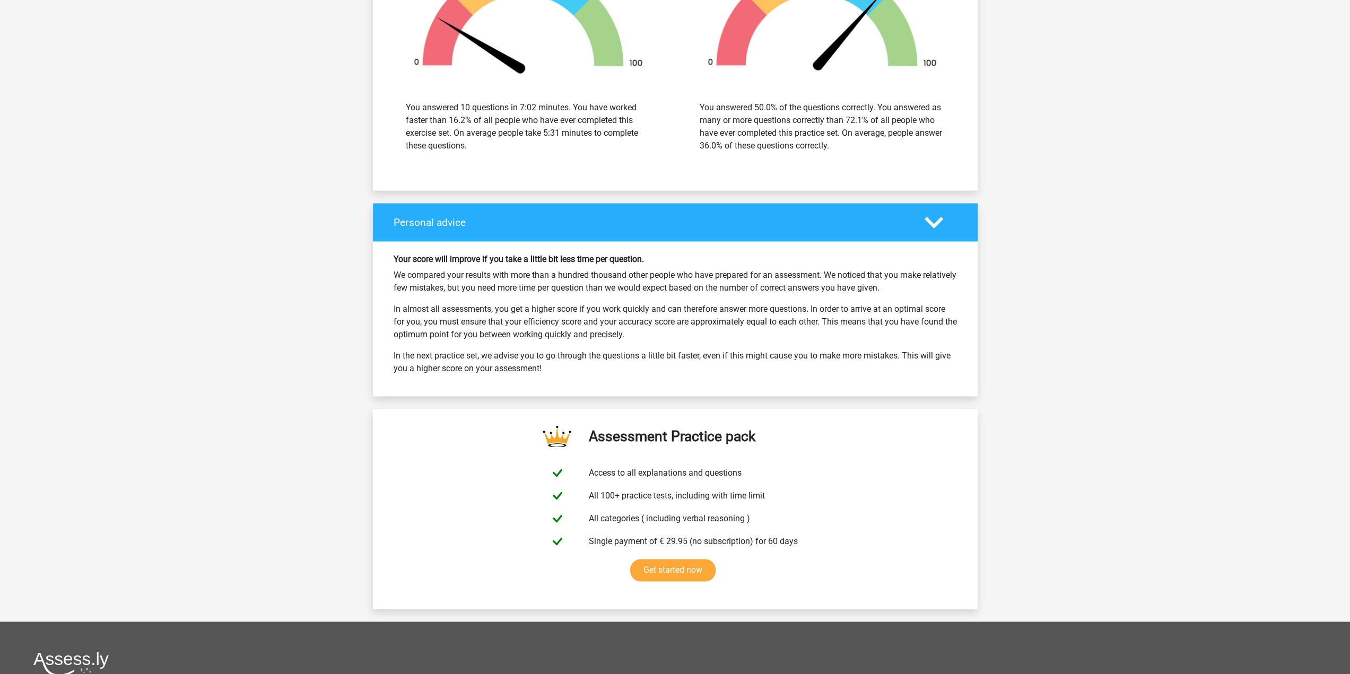
scroll to position [1379, 0]
